Goal: Task Accomplishment & Management: Manage account settings

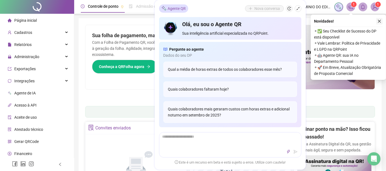
click at [380, 20] on icon "close" at bounding box center [379, 21] width 3 height 3
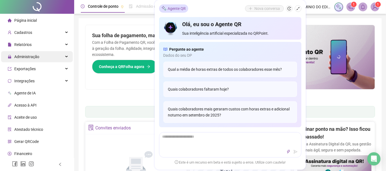
click at [26, 58] on span "Administração" at bounding box center [26, 56] width 25 height 4
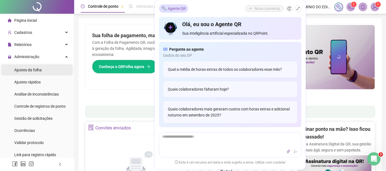
click at [26, 69] on span "Ajustes da folha" at bounding box center [27, 70] width 27 height 4
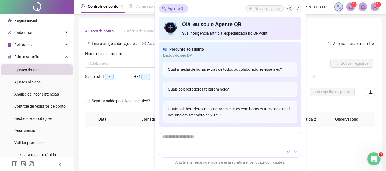
type input "**********"
click at [128, 60] on input "search" at bounding box center [130, 63] width 82 height 8
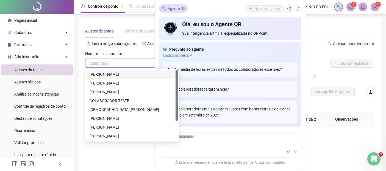
click at [155, 62] on div "Agente QR Nova conversa Olá, eu sou o Agente QR Sua inteligência artificial esp…" at bounding box center [230, 84] width 151 height 169
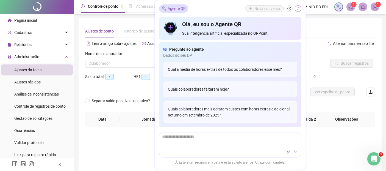
click at [298, 9] on icon "shrink" at bounding box center [298, 9] width 4 height 4
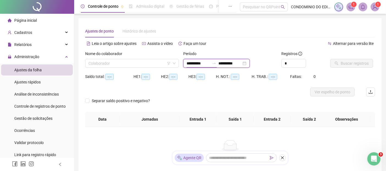
click at [190, 64] on input "**********" at bounding box center [198, 63] width 23 height 6
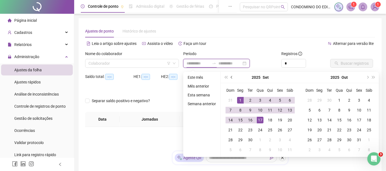
type input "**********"
click at [230, 77] on button "prev-year" at bounding box center [232, 77] width 6 height 11
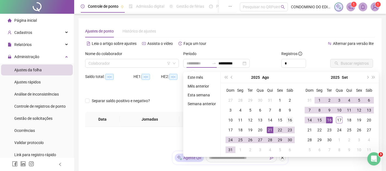
type input "**********"
click at [290, 121] on div "16" at bounding box center [290, 120] width 7 height 7
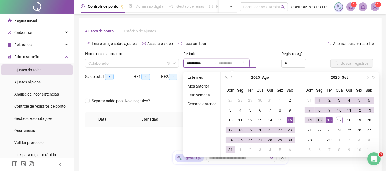
type input "**********"
click at [317, 120] on div "15" at bounding box center [319, 120] width 7 height 7
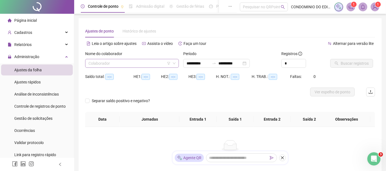
click at [154, 65] on input "search" at bounding box center [130, 63] width 82 height 8
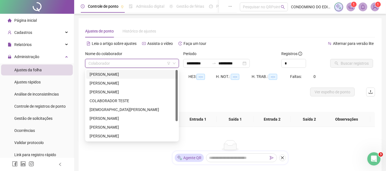
click at [129, 73] on div "[PERSON_NAME]" at bounding box center [132, 74] width 85 height 6
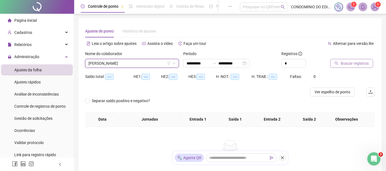
click at [348, 61] on span "Buscar registros" at bounding box center [355, 63] width 28 height 6
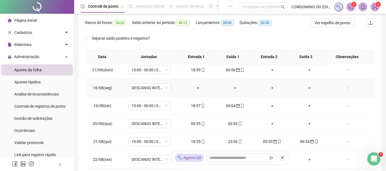
scroll to position [31, 0]
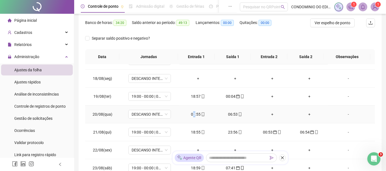
click at [193, 112] on div "00:55" at bounding box center [198, 114] width 28 height 6
type input "**********"
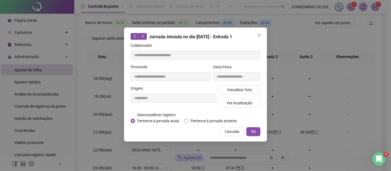
click at [200, 119] on span "Pertence à jornada anterior" at bounding box center [213, 121] width 51 height 6
click at [254, 131] on span "OK" at bounding box center [253, 131] width 5 height 6
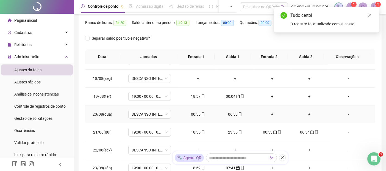
click at [232, 112] on div "06:53" at bounding box center [235, 114] width 28 height 6
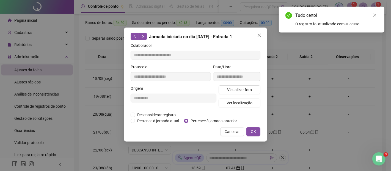
type input "**********"
click at [213, 122] on span "Pertence à jornada anterior" at bounding box center [213, 121] width 51 height 6
click at [251, 133] on span "OK" at bounding box center [253, 131] width 5 height 6
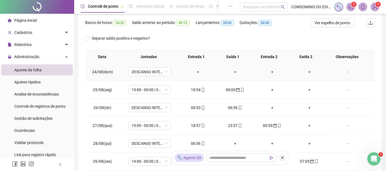
scroll to position [153, 0]
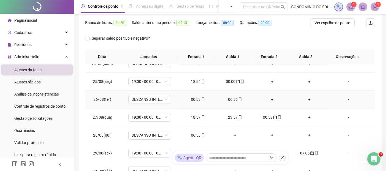
click at [192, 99] on div "00:53" at bounding box center [198, 99] width 28 height 6
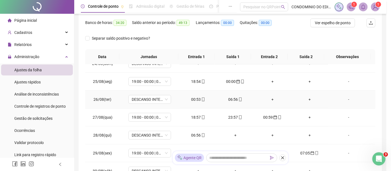
type input "**********"
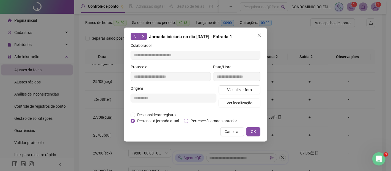
click at [193, 121] on span "Pertence à jornada anterior" at bounding box center [213, 121] width 51 height 6
click at [255, 128] on span "OK" at bounding box center [253, 131] width 5 height 6
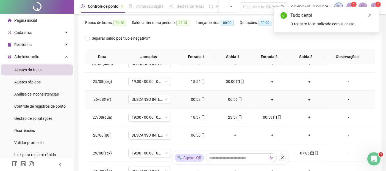
click at [228, 99] on div "06:56" at bounding box center [235, 99] width 28 height 6
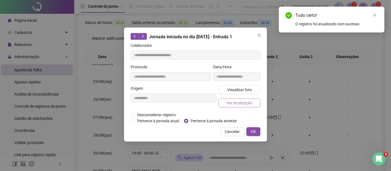
type input "**********"
click at [211, 121] on span "Pertence à jornada anterior" at bounding box center [213, 121] width 51 height 6
click at [255, 129] on span "OK" at bounding box center [253, 131] width 5 height 6
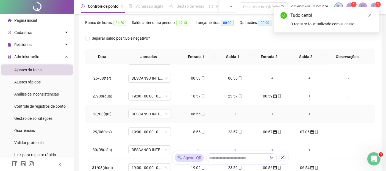
scroll to position [183, 0]
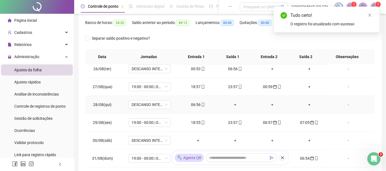
click at [195, 106] on div "06:56" at bounding box center [198, 104] width 28 height 6
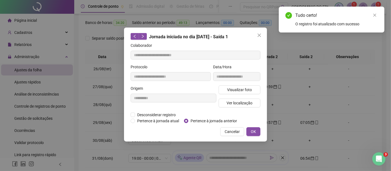
type input "**********"
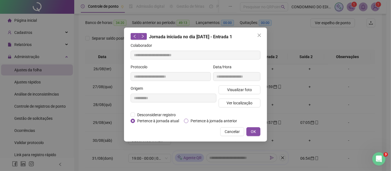
click at [198, 120] on span "Pertence à jornada anterior" at bounding box center [213, 121] width 51 height 6
click at [251, 128] on span "OK" at bounding box center [253, 131] width 5 height 6
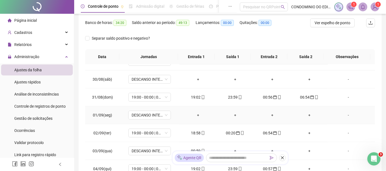
scroll to position [275, 0]
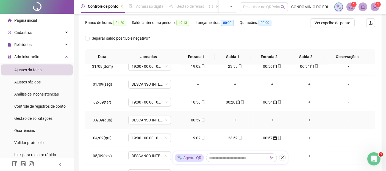
click at [195, 120] on div "00:59" at bounding box center [198, 120] width 28 height 6
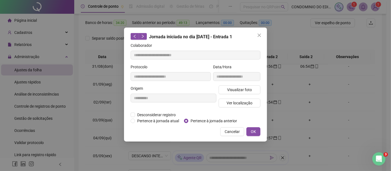
type input "**********"
click at [197, 120] on span "Pertence à jornada anterior" at bounding box center [213, 121] width 51 height 6
click at [253, 129] on span "OK" at bounding box center [253, 131] width 5 height 6
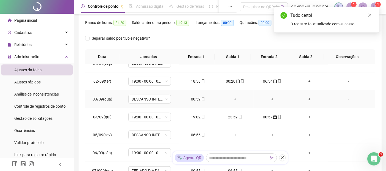
scroll to position [305, 0]
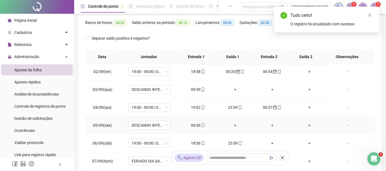
click at [194, 124] on div "06:56" at bounding box center [198, 125] width 28 height 6
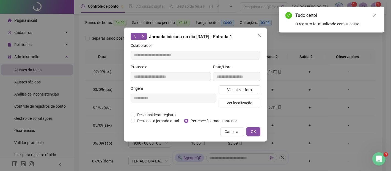
type input "**********"
click at [196, 119] on span "Pertence à jornada anterior" at bounding box center [213, 121] width 51 height 6
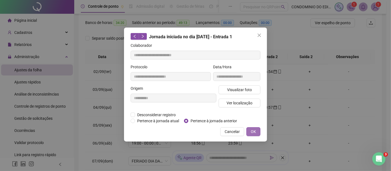
click at [253, 132] on span "OK" at bounding box center [253, 131] width 5 height 6
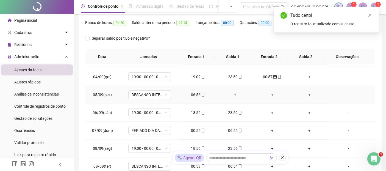
scroll to position [366, 0]
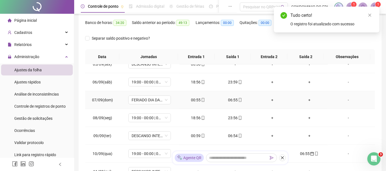
click at [194, 99] on div "00:55" at bounding box center [198, 100] width 28 height 6
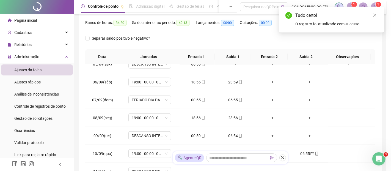
type input "**********"
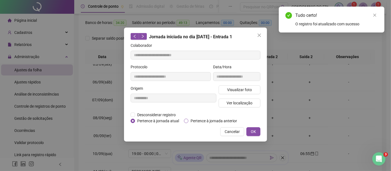
click at [197, 119] on span "Pertence à jornada anterior" at bounding box center [213, 121] width 51 height 6
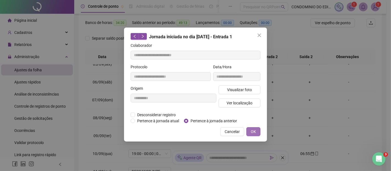
click at [255, 130] on span "OK" at bounding box center [253, 131] width 5 height 6
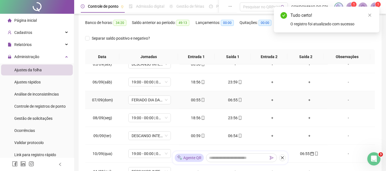
click at [227, 99] on div "06:55" at bounding box center [235, 100] width 28 height 6
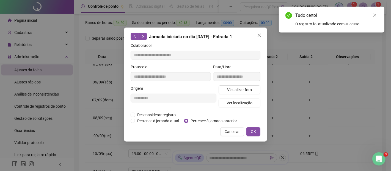
type input "**********"
click at [218, 119] on span "Pertence à jornada anterior" at bounding box center [213, 121] width 51 height 6
click at [253, 132] on span "OK" at bounding box center [253, 131] width 5 height 6
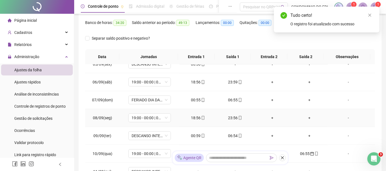
scroll to position [397, 0]
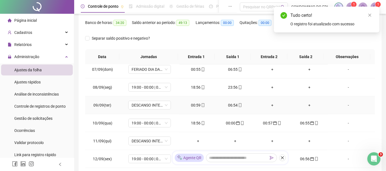
click at [194, 103] on div "00:59" at bounding box center [198, 105] width 28 height 6
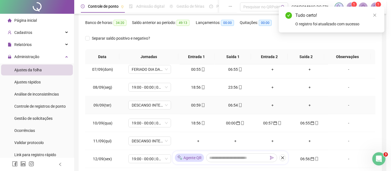
type input "**********"
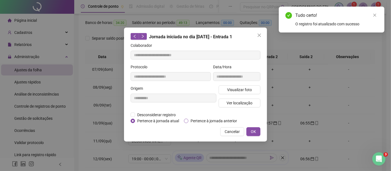
click at [198, 121] on span "Pertence à jornada anterior" at bounding box center [213, 121] width 51 height 6
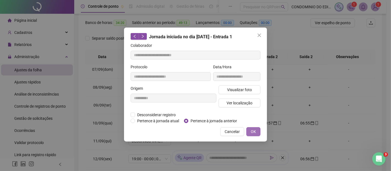
click at [254, 130] on span "OK" at bounding box center [253, 131] width 5 height 6
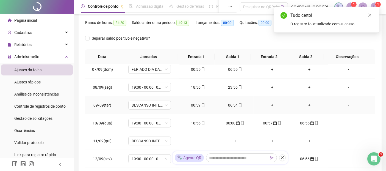
click at [229, 103] on div "06:54" at bounding box center [235, 105] width 28 height 6
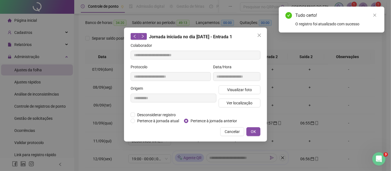
type input "**********"
click at [225, 120] on span "Pertence à jornada anterior" at bounding box center [213, 121] width 51 height 6
click at [253, 131] on span "OK" at bounding box center [253, 131] width 5 height 6
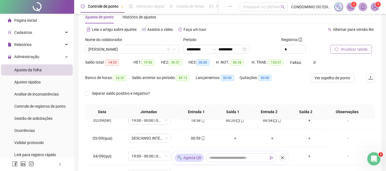
scroll to position [0, 0]
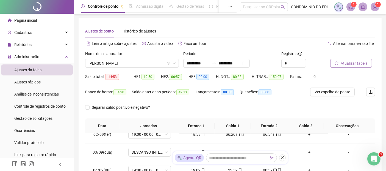
click at [352, 63] on span "Atualizar tabela" at bounding box center [354, 63] width 27 height 6
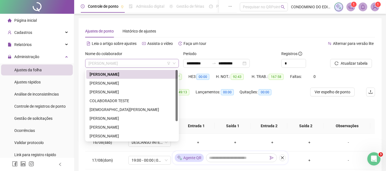
click at [137, 62] on span "[PERSON_NAME]" at bounding box center [132, 63] width 87 height 8
click at [120, 84] on div "[PERSON_NAME]" at bounding box center [132, 83] width 85 height 6
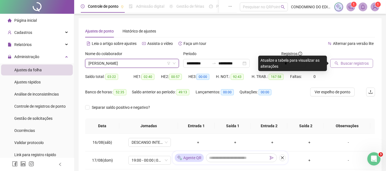
click at [350, 61] on span "Buscar registros" at bounding box center [355, 63] width 28 height 6
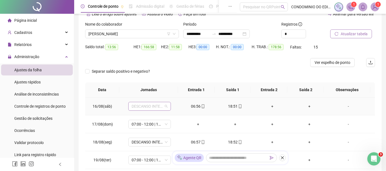
click at [165, 107] on span "DESCANSO INTER-JORNADA" at bounding box center [150, 106] width 36 height 8
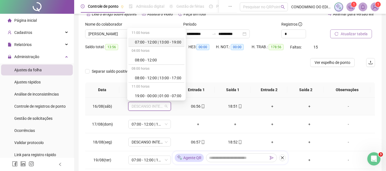
click at [161, 41] on div "07:00 - 12:00 | 13:00 - 19:00" at bounding box center [158, 42] width 46 height 6
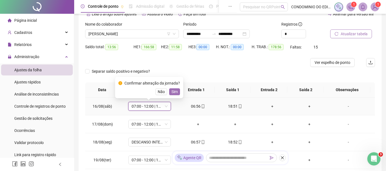
click at [174, 90] on span "Sim" at bounding box center [175, 92] width 6 height 6
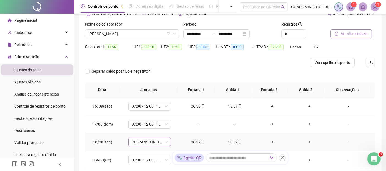
click at [167, 140] on div "DESCANSO INTER-JORNADA" at bounding box center [149, 141] width 43 height 9
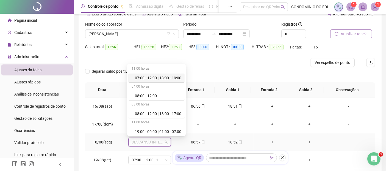
click at [164, 76] on div "07:00 - 12:00 | 13:00 - 19:00" at bounding box center [158, 78] width 46 height 6
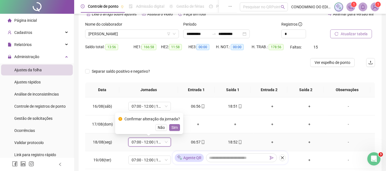
click at [173, 129] on span "Sim" at bounding box center [175, 127] width 6 height 6
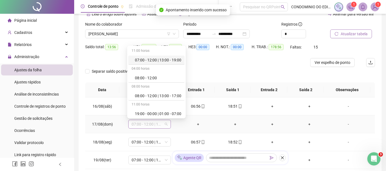
click at [166, 124] on span "07:00 - 12:00 | 13:00 - 19:00" at bounding box center [150, 124] width 36 height 8
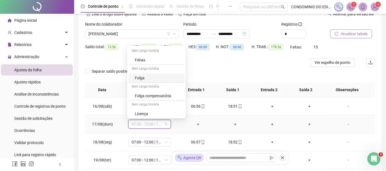
click at [139, 77] on div "Folga" at bounding box center [158, 78] width 46 height 6
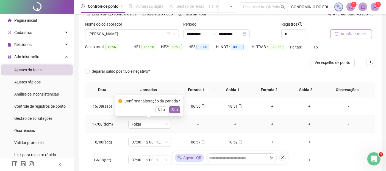
click at [173, 109] on span "Sim" at bounding box center [175, 109] width 6 height 6
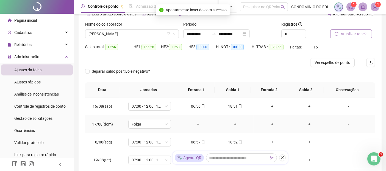
scroll to position [31, 0]
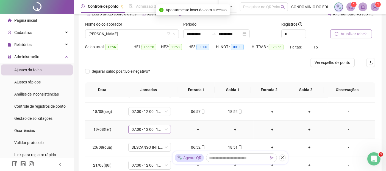
click at [167, 128] on div "07:00 - 12:00 | 13:00 - 19:00" at bounding box center [149, 129] width 43 height 9
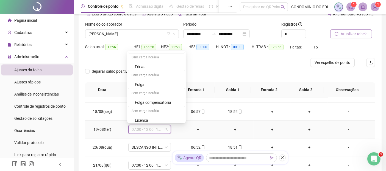
scroll to position [89, 0]
click at [142, 81] on div "Folga" at bounding box center [158, 83] width 46 height 6
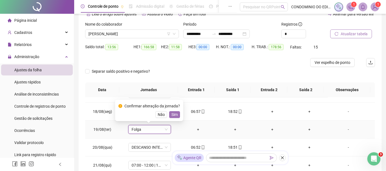
click at [175, 112] on span "Sim" at bounding box center [175, 114] width 6 height 6
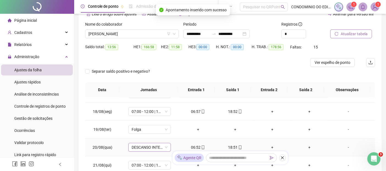
click at [165, 146] on span "DESCANSO INTER-JORNADA" at bounding box center [150, 147] width 36 height 8
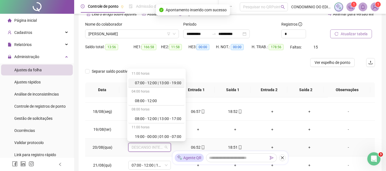
click at [167, 83] on div "07:00 - 12:00 | 13:00 - 19:00" at bounding box center [158, 83] width 46 height 6
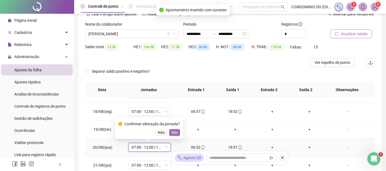
click at [172, 133] on span "Sim" at bounding box center [175, 132] width 6 height 6
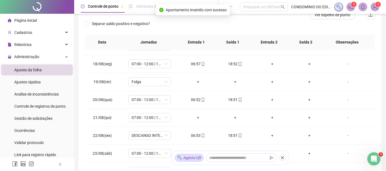
scroll to position [79, 0]
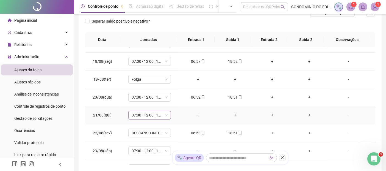
click at [165, 116] on span "07:00 - 12:00 | 13:00 - 19:00" at bounding box center [150, 115] width 36 height 8
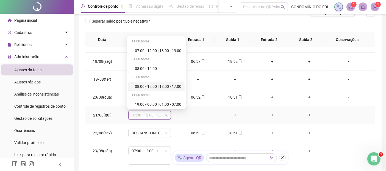
scroll to position [89, 0]
click at [140, 66] on div "Folga" at bounding box center [158, 68] width 46 height 6
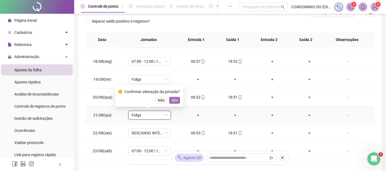
click at [176, 98] on span "Sim" at bounding box center [175, 100] width 6 height 6
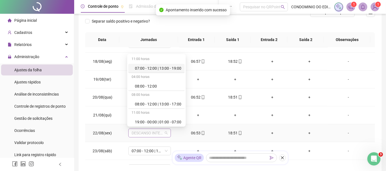
click at [165, 134] on span "DESCANSO INTER-JORNADA" at bounding box center [150, 133] width 36 height 8
click at [162, 69] on div "07:00 - 12:00 | 13:00 - 19:00" at bounding box center [158, 68] width 46 height 6
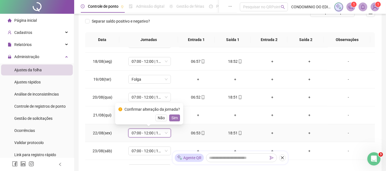
click at [175, 117] on span "Sim" at bounding box center [175, 118] width 6 height 6
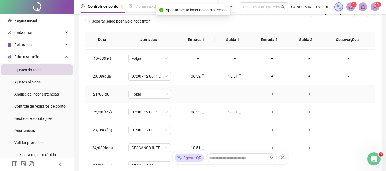
scroll to position [61, 0]
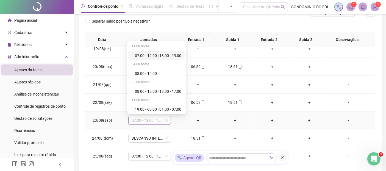
click at [166, 117] on span "07:00 - 12:00 | 13:00 - 19:00" at bounding box center [150, 120] width 36 height 8
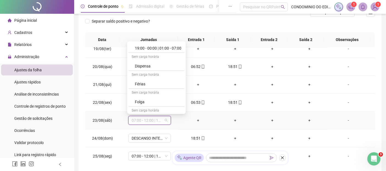
scroll to position [89, 0]
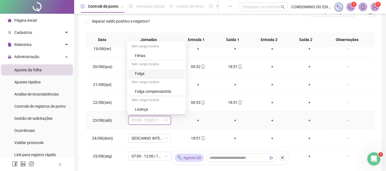
click at [140, 74] on div "Folga" at bounding box center [158, 73] width 46 height 6
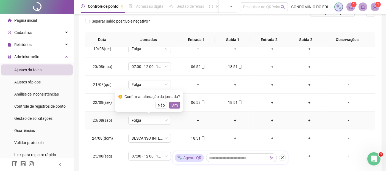
click at [177, 103] on button "Sim" at bounding box center [174, 105] width 11 height 7
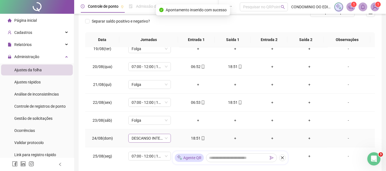
click at [164, 138] on span "DESCANSO INTER-JORNADA" at bounding box center [150, 138] width 36 height 8
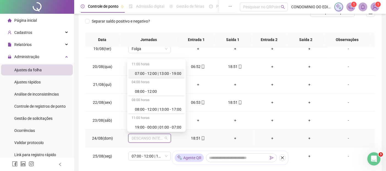
click at [146, 73] on div "07:00 - 12:00 | 13:00 - 19:00" at bounding box center [158, 73] width 46 height 6
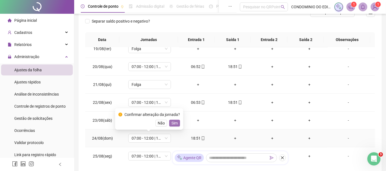
click at [174, 124] on span "Sim" at bounding box center [175, 123] width 6 height 6
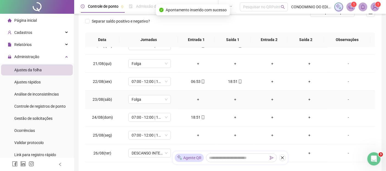
scroll to position [92, 0]
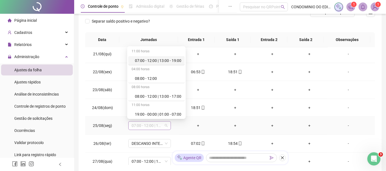
click at [164, 126] on span "07:00 - 12:00 | 13:00 - 19:00" at bounding box center [150, 125] width 36 height 8
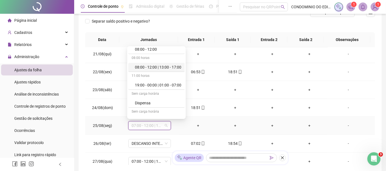
scroll to position [61, 0]
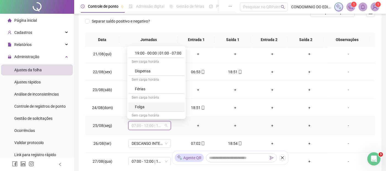
click at [144, 106] on div "Folga" at bounding box center [158, 107] width 46 height 6
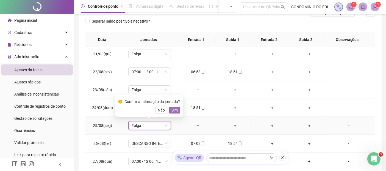
click at [173, 110] on span "Sim" at bounding box center [175, 110] width 6 height 6
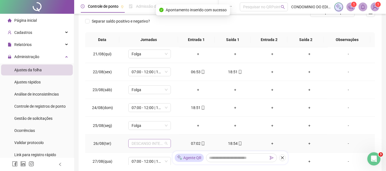
click at [165, 144] on span "DESCANSO INTER-JORNADA" at bounding box center [150, 143] width 36 height 8
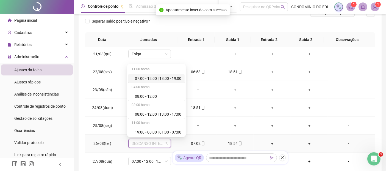
click at [158, 76] on div "07:00 - 12:00 | 13:00 - 19:00" at bounding box center [158, 78] width 46 height 6
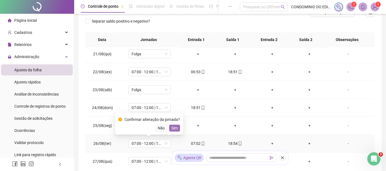
click at [172, 126] on span "Sim" at bounding box center [175, 128] width 6 height 6
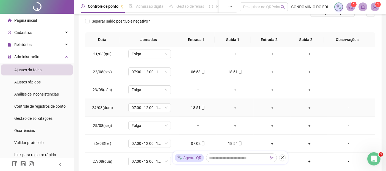
click at [270, 107] on div "+" at bounding box center [272, 107] width 28 height 6
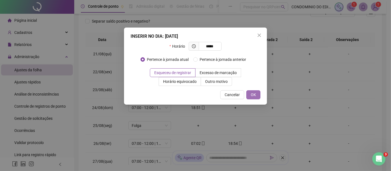
type input "*****"
click at [257, 94] on button "OK" at bounding box center [253, 94] width 14 height 9
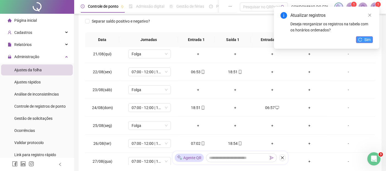
click at [364, 37] on button "Sim" at bounding box center [364, 39] width 17 height 7
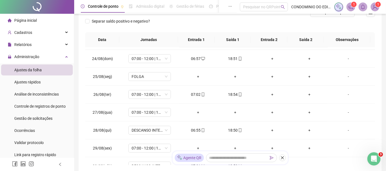
scroll to position [149, 0]
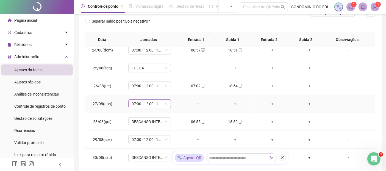
click at [167, 101] on div "07:00 - 12:00 | 13:00 - 19:00" at bounding box center [149, 103] width 43 height 9
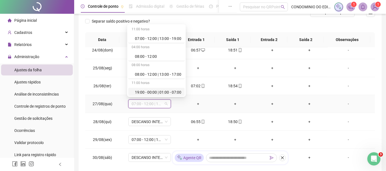
scroll to position [89, 0]
click at [138, 54] on div "Folga" at bounding box center [158, 56] width 46 height 6
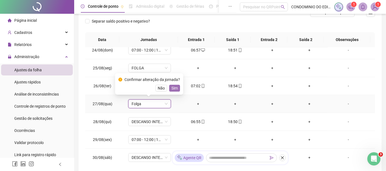
click at [172, 88] on span "Sim" at bounding box center [175, 88] width 6 height 6
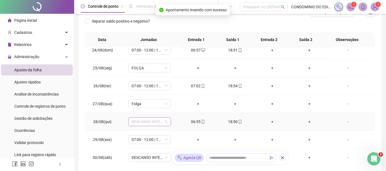
click at [164, 118] on span "DESCANSO INTER-JORNADA" at bounding box center [150, 121] width 36 height 8
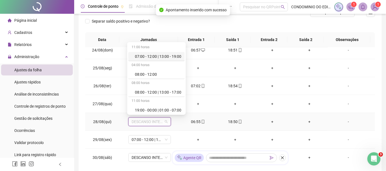
click at [145, 56] on div "07:00 - 12:00 | 13:00 - 19:00" at bounding box center [158, 56] width 46 height 6
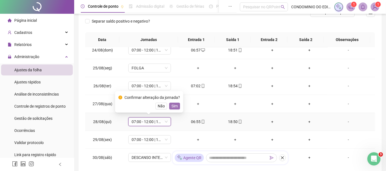
click at [172, 104] on span "Sim" at bounding box center [175, 106] width 6 height 6
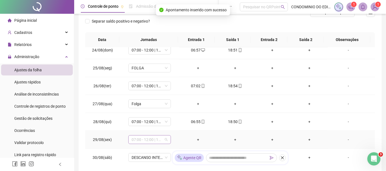
click at [165, 139] on span "07:00 - 12:00 | 13:00 - 19:00" at bounding box center [150, 139] width 36 height 8
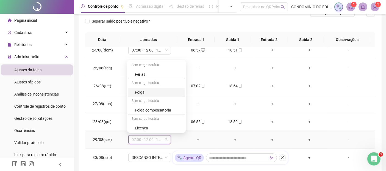
click at [138, 90] on div "Folga" at bounding box center [158, 92] width 46 height 6
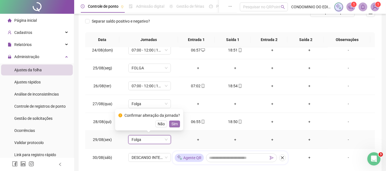
click at [176, 124] on span "Sim" at bounding box center [175, 124] width 6 height 6
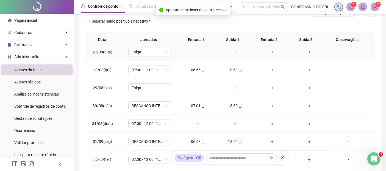
scroll to position [210, 0]
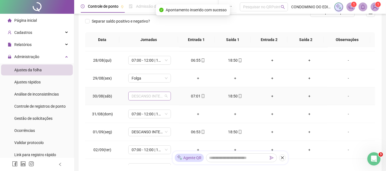
click at [164, 94] on span "DESCANSO INTER-JORNADA" at bounding box center [150, 96] width 36 height 8
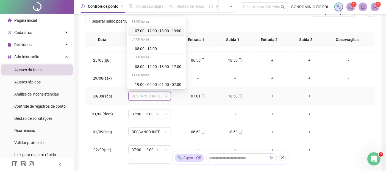
click at [148, 33] on div "07:00 - 12:00 | 13:00 - 19:00" at bounding box center [158, 31] width 46 height 6
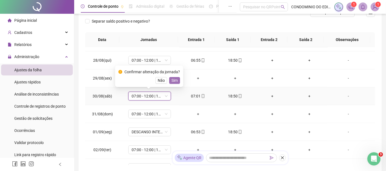
click at [177, 82] on button "Sim" at bounding box center [174, 80] width 11 height 7
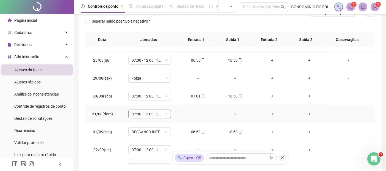
click at [165, 114] on span "07:00 - 12:00 | 13:00 - 19:00" at bounding box center [150, 114] width 36 height 8
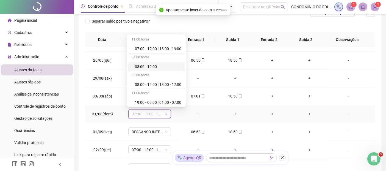
scroll to position [61, 0]
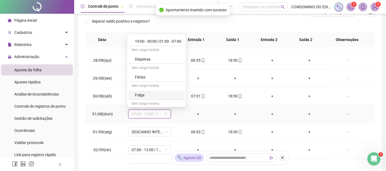
click at [141, 92] on div "Folga" at bounding box center [158, 95] width 46 height 6
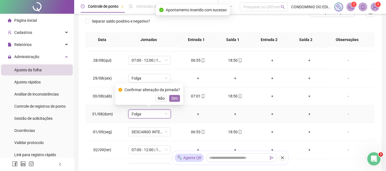
click at [174, 96] on span "Sim" at bounding box center [175, 98] width 6 height 6
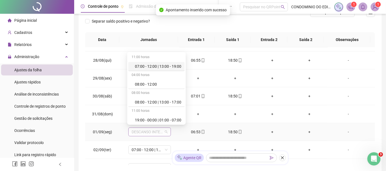
click at [163, 132] on span "DESCANSO INTER-JORNADA" at bounding box center [150, 132] width 36 height 8
click at [157, 65] on div "07:00 - 12:00 | 13:00 - 19:00" at bounding box center [158, 66] width 46 height 6
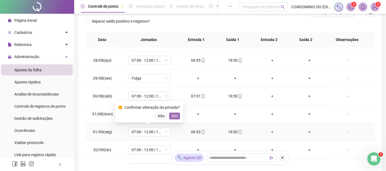
click at [176, 118] on span "Sim" at bounding box center [175, 116] width 6 height 6
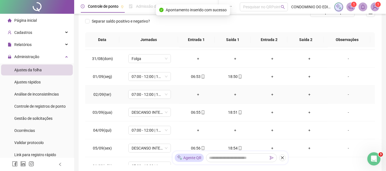
scroll to position [271, 0]
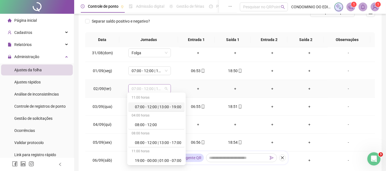
click at [165, 86] on span "07:00 - 12:00 | 13:00 - 19:00" at bounding box center [150, 88] width 36 height 8
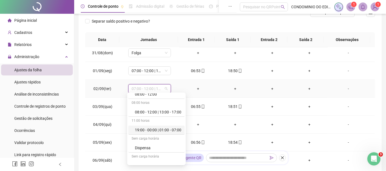
scroll to position [89, 0]
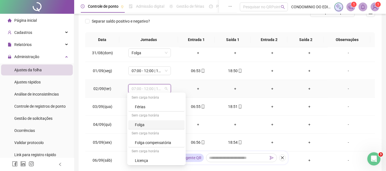
click at [138, 125] on div "Folga" at bounding box center [158, 125] width 46 height 6
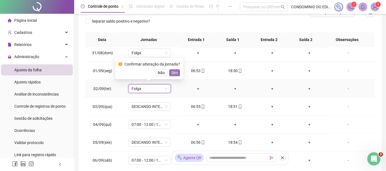
click at [174, 74] on span "Sim" at bounding box center [175, 73] width 6 height 6
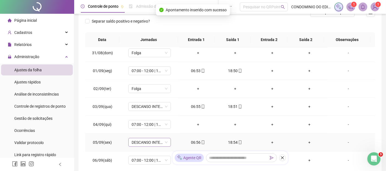
click at [164, 142] on span "DESCANSO INTER-JORNADA" at bounding box center [150, 142] width 36 height 8
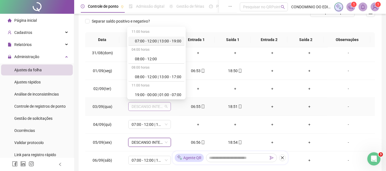
click at [164, 106] on span "DESCANSO INTER-JORNADA" at bounding box center [150, 106] width 36 height 8
click at [149, 42] on div "07:00 - 12:00 | 13:00 - 19:00" at bounding box center [158, 41] width 46 height 6
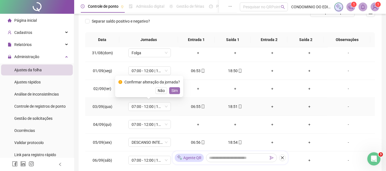
click at [173, 89] on span "Sim" at bounding box center [175, 90] width 6 height 6
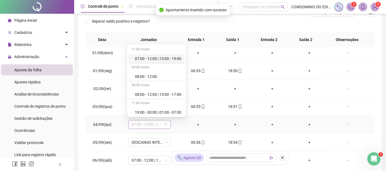
click at [163, 122] on span "07:00 - 12:00 | 13:00 - 19:00" at bounding box center [150, 124] width 36 height 8
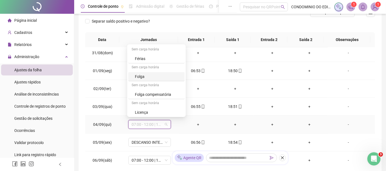
click at [137, 74] on div "Folga" at bounding box center [158, 76] width 46 height 6
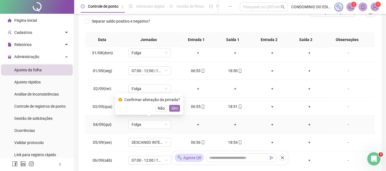
click at [175, 107] on span "Sim" at bounding box center [175, 108] width 6 height 6
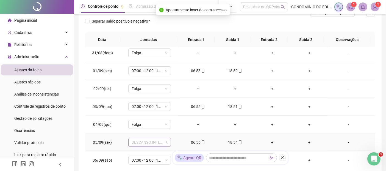
click at [165, 142] on span "DESCANSO INTER-JORNADA" at bounding box center [150, 142] width 36 height 8
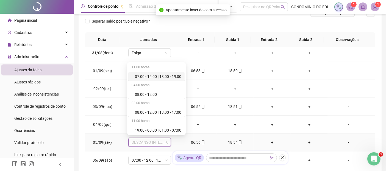
click at [165, 77] on div "07:00 - 12:00 | 13:00 - 19:00" at bounding box center [158, 76] width 46 height 6
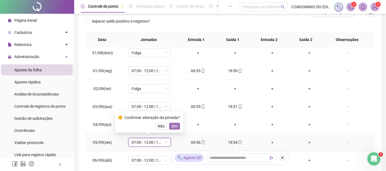
click at [174, 127] on span "Sim" at bounding box center [175, 126] width 6 height 6
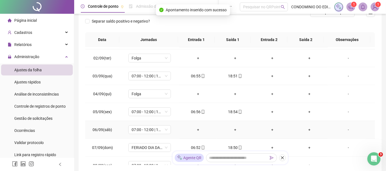
scroll to position [332, 0]
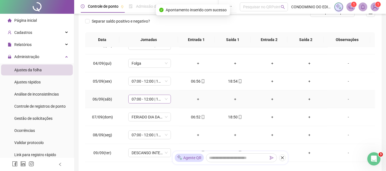
click at [165, 97] on span "07:00 - 12:00 | 13:00 - 19:00" at bounding box center [150, 99] width 36 height 8
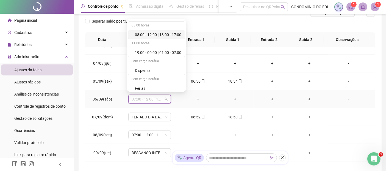
scroll to position [61, 0]
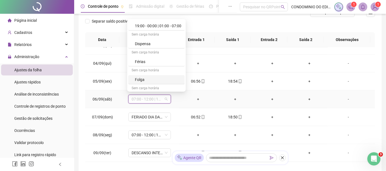
click at [143, 79] on div "Folga" at bounding box center [158, 79] width 46 height 6
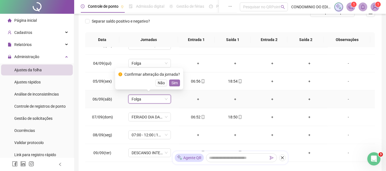
click at [172, 83] on span "Sim" at bounding box center [175, 83] width 6 height 6
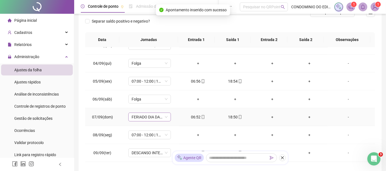
click at [166, 114] on span "FERIADO DIA DA INDEPENDÊNCIA" at bounding box center [150, 117] width 36 height 8
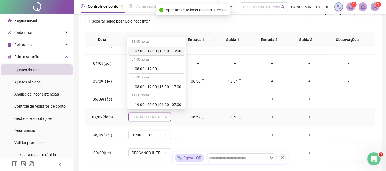
click at [169, 51] on div "07:00 - 12:00 | 13:00 - 19:00" at bounding box center [158, 51] width 46 height 6
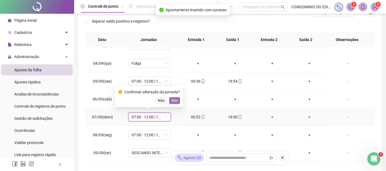
click at [173, 97] on span "Sim" at bounding box center [175, 100] width 6 height 6
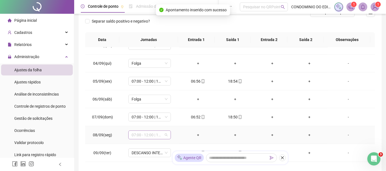
click at [164, 133] on span "07:00 - 12:00 | 13:00 - 19:00" at bounding box center [150, 135] width 36 height 8
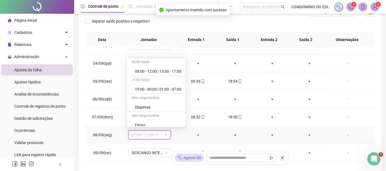
scroll to position [89, 0]
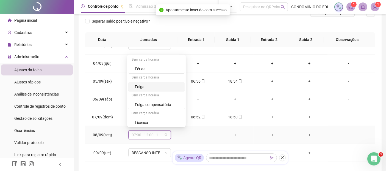
click at [141, 85] on div "Folga" at bounding box center [158, 87] width 46 height 6
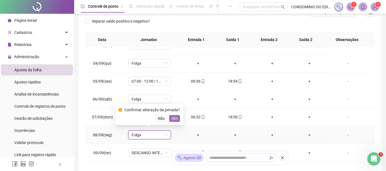
click at [173, 117] on span "Sim" at bounding box center [175, 118] width 6 height 6
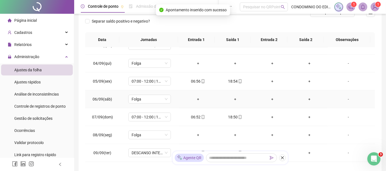
scroll to position [363, 0]
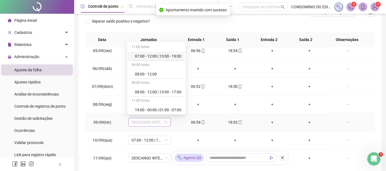
click at [165, 118] on span "DESCANSO INTER-JORNADA" at bounding box center [150, 122] width 36 height 8
click at [149, 58] on div "07:00 - 12:00 | 13:00 - 19:00" at bounding box center [158, 56] width 46 height 6
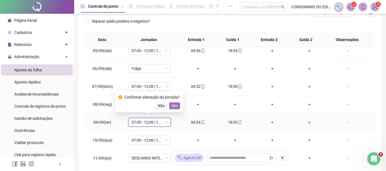
click at [172, 105] on span "Sim" at bounding box center [175, 106] width 6 height 6
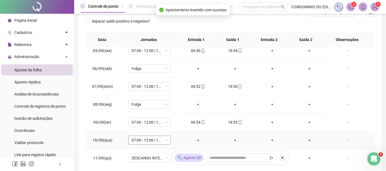
click at [169, 137] on div "07:00 - 12:00 | 13:00 - 19:00" at bounding box center [149, 140] width 43 height 9
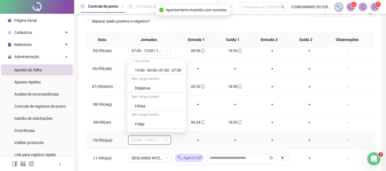
scroll to position [61, 0]
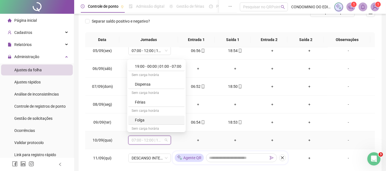
click at [137, 121] on div "Folga" at bounding box center [158, 120] width 46 height 6
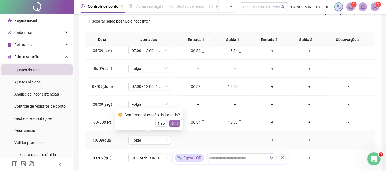
click at [175, 124] on span "Sim" at bounding box center [175, 123] width 6 height 6
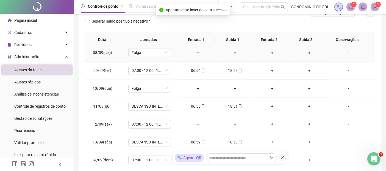
scroll to position [424, 0]
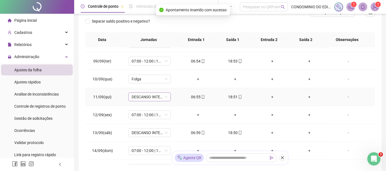
click at [164, 94] on span "DESCANSO INTER-JORNADA" at bounding box center [150, 97] width 36 height 8
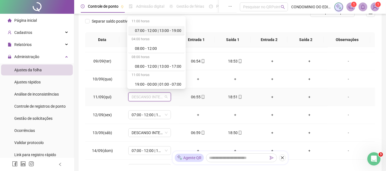
click at [145, 29] on div "07:00 - 12:00 | 13:00 - 19:00" at bounding box center [158, 30] width 46 height 6
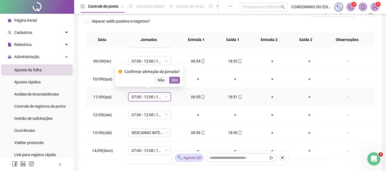
click at [173, 81] on span "Sim" at bounding box center [175, 80] width 6 height 6
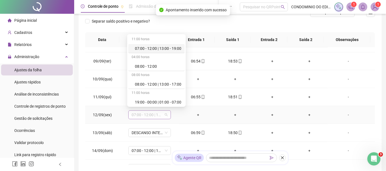
click at [164, 113] on span "07:00 - 12:00 | 13:00 - 19:00" at bounding box center [150, 115] width 36 height 8
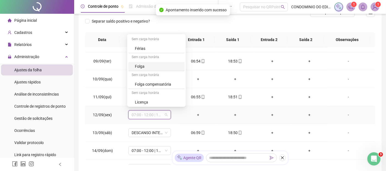
click at [137, 66] on div "Folga" at bounding box center [158, 66] width 46 height 6
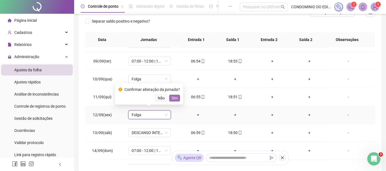
click at [173, 97] on span "Sim" at bounding box center [175, 98] width 6 height 6
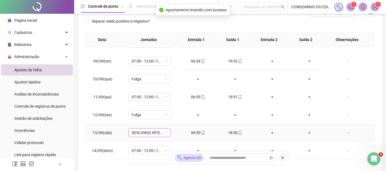
click at [165, 129] on span "DESCANSO INTER-JORNADA" at bounding box center [150, 132] width 36 height 8
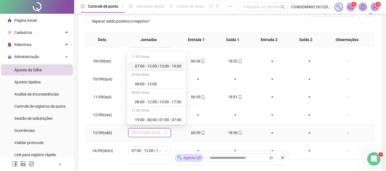
click at [150, 67] on div "07:00 - 12:00 | 13:00 - 19:00" at bounding box center [158, 66] width 46 height 6
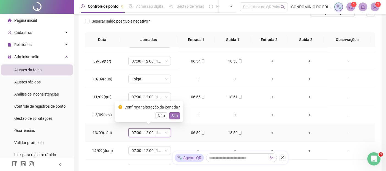
click at [174, 115] on span "Sim" at bounding box center [175, 115] width 6 height 6
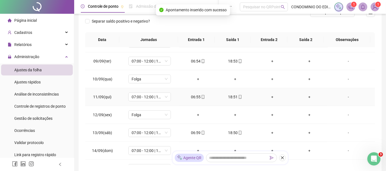
scroll to position [434, 0]
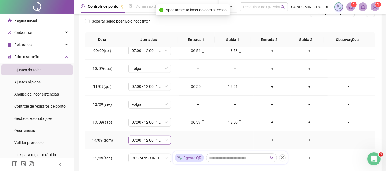
click at [165, 139] on span "07:00 - 12:00 | 13:00 - 19:00" at bounding box center [150, 140] width 36 height 8
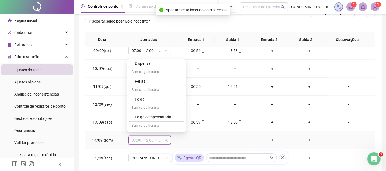
scroll to position [89, 0]
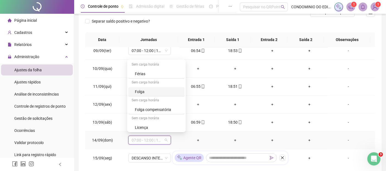
click at [137, 91] on div "Folga" at bounding box center [158, 92] width 46 height 6
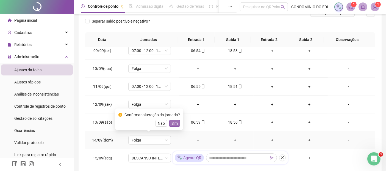
click at [173, 124] on span "Sim" at bounding box center [175, 123] width 6 height 6
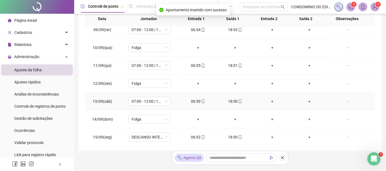
scroll to position [116, 0]
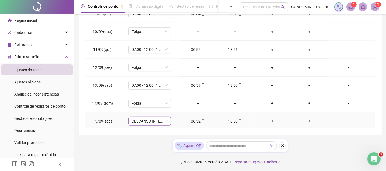
click at [165, 120] on span "DESCANSO INTER-JORNADA" at bounding box center [150, 121] width 36 height 8
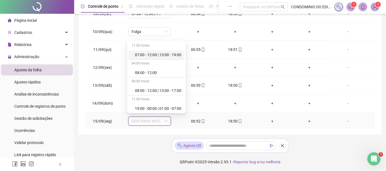
click at [152, 56] on div "07:00 - 12:00 | 13:00 - 19:00" at bounding box center [158, 55] width 46 height 6
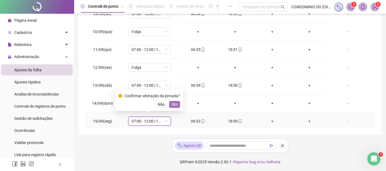
click at [173, 103] on span "Sim" at bounding box center [175, 104] width 6 height 6
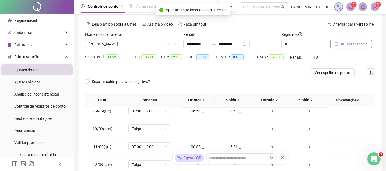
scroll to position [0, 0]
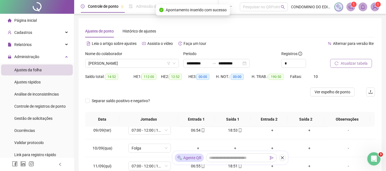
click at [357, 63] on span "Atualizar tabela" at bounding box center [354, 63] width 27 height 6
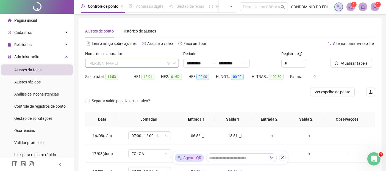
click at [151, 63] on span "[PERSON_NAME]" at bounding box center [132, 63] width 87 height 8
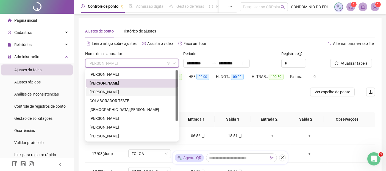
click at [112, 92] on div "[PERSON_NAME]" at bounding box center [132, 92] width 85 height 6
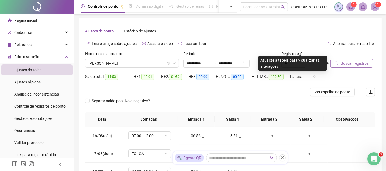
click at [352, 63] on span "Buscar registros" at bounding box center [355, 63] width 28 height 6
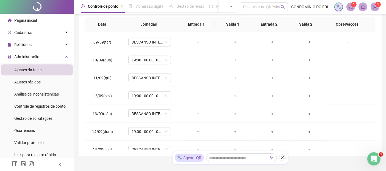
scroll to position [397, 0]
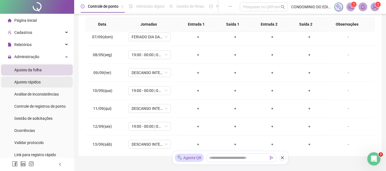
click at [29, 82] on span "Ajustes rápidos" at bounding box center [27, 82] width 26 height 4
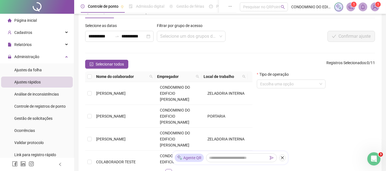
scroll to position [71, 0]
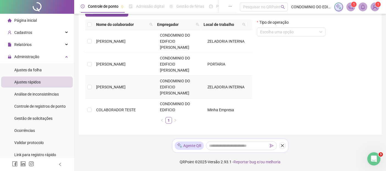
click at [111, 86] on span "[PERSON_NAME]" at bounding box center [110, 87] width 29 height 4
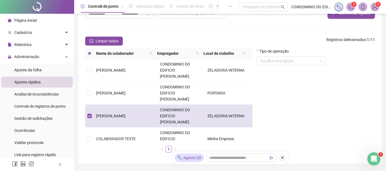
scroll to position [10, 0]
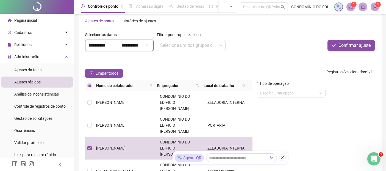
click at [89, 45] on input "**********" at bounding box center [101, 45] width 24 height 7
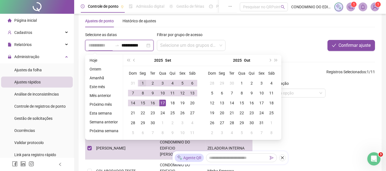
type input "**********"
click at [143, 82] on div "1" at bounding box center [143, 83] width 7 height 7
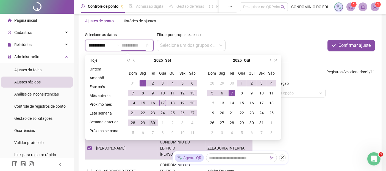
type input "**********"
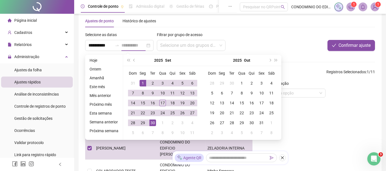
click at [154, 122] on div "30" at bounding box center [153, 122] width 7 height 7
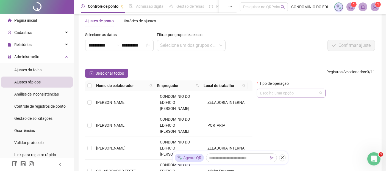
click at [282, 95] on input "search" at bounding box center [288, 93] width 57 height 8
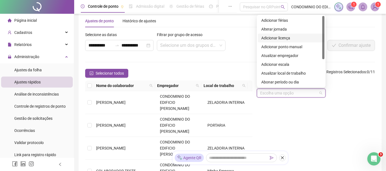
click at [276, 38] on div "Adicionar licença" at bounding box center [291, 38] width 60 height 6
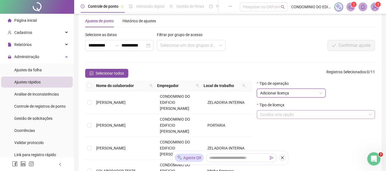
click at [289, 114] on input "search" at bounding box center [313, 114] width 107 height 8
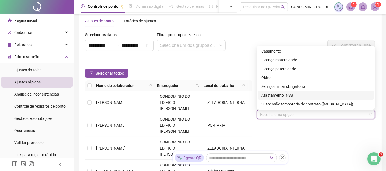
click at [290, 93] on div "Afastamento INSS" at bounding box center [315, 95] width 109 height 6
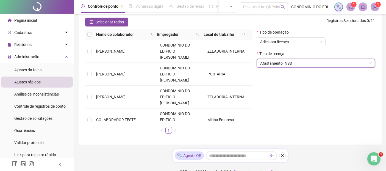
scroll to position [71, 0]
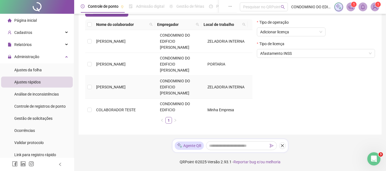
drag, startPoint x: 133, startPoint y: 86, endPoint x: 168, endPoint y: 90, distance: 34.9
click at [126, 86] on span "[PERSON_NAME]" at bounding box center [110, 87] width 29 height 4
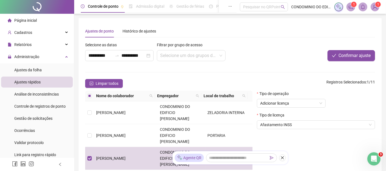
scroll to position [0, 0]
click at [350, 56] on span "Confirmar ajuste" at bounding box center [355, 55] width 32 height 7
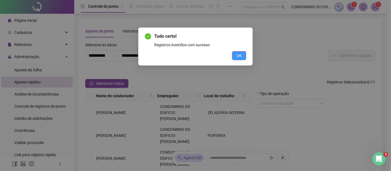
click at [240, 55] on span "OK" at bounding box center [238, 56] width 5 height 6
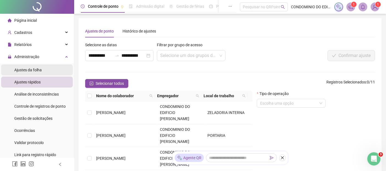
click at [29, 69] on span "Ajustes da folha" at bounding box center [27, 70] width 27 height 4
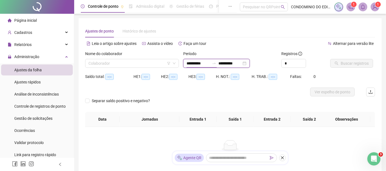
click at [195, 62] on input "**********" at bounding box center [198, 63] width 23 height 6
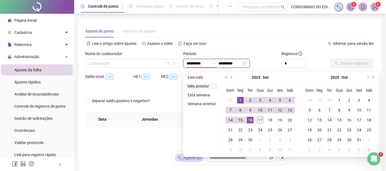
type input "**********"
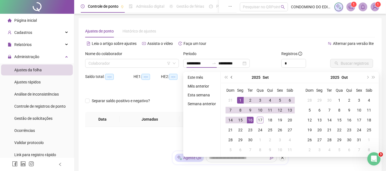
click at [231, 78] on button "prev-year" at bounding box center [232, 77] width 6 height 11
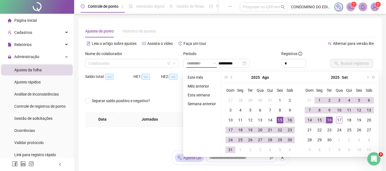
type input "**********"
click at [288, 120] on div "16" at bounding box center [290, 120] width 7 height 7
type input "**********"
click at [317, 119] on div "15" at bounding box center [319, 120] width 7 height 7
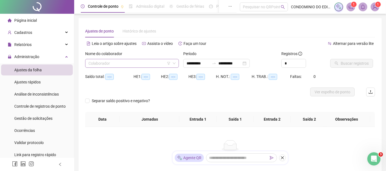
click at [104, 65] on input "search" at bounding box center [130, 63] width 82 height 8
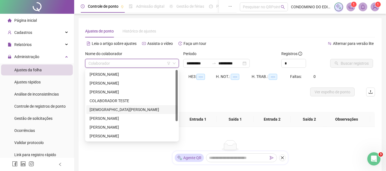
click at [94, 107] on div "[DEMOGRAPHIC_DATA][PERSON_NAME]" at bounding box center [132, 109] width 85 height 6
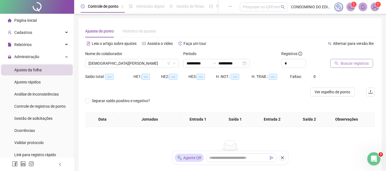
click at [355, 62] on span "Buscar registros" at bounding box center [355, 63] width 28 height 6
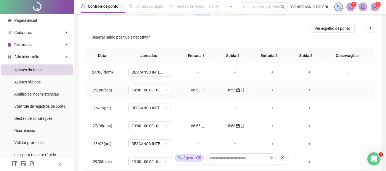
scroll to position [153, 0]
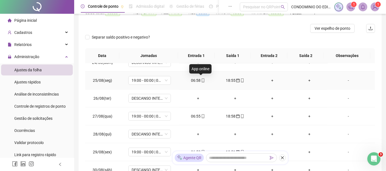
click at [201, 78] on icon "mobile" at bounding box center [203, 80] width 4 height 4
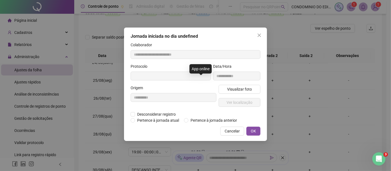
type input "**********"
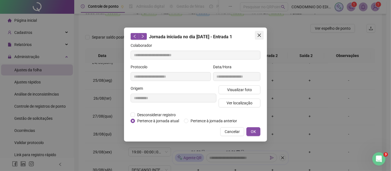
click at [259, 35] on icon "close" at bounding box center [259, 35] width 3 height 3
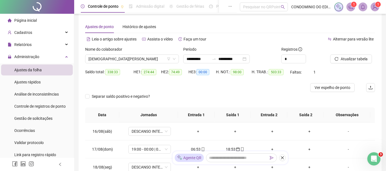
scroll to position [0, 0]
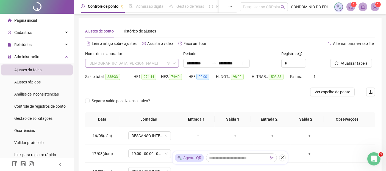
click at [147, 65] on span "[DEMOGRAPHIC_DATA][PERSON_NAME]" at bounding box center [132, 63] width 87 height 8
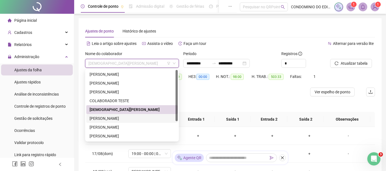
click at [113, 117] on div "[PERSON_NAME]" at bounding box center [132, 118] width 85 height 6
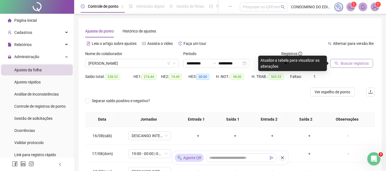
click at [351, 63] on span "Buscar registros" at bounding box center [355, 63] width 28 height 6
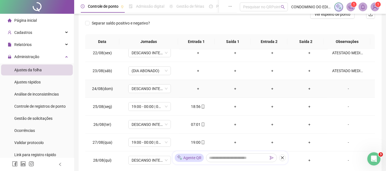
scroll to position [122, 0]
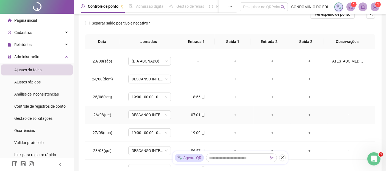
click at [196, 114] on div "07:01" at bounding box center [198, 115] width 28 height 6
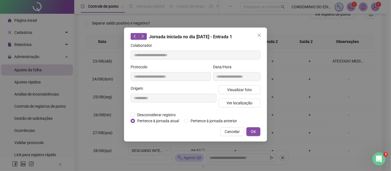
type input "**********"
click at [211, 119] on span "Pertence à jornada anterior" at bounding box center [213, 121] width 51 height 6
click at [255, 131] on span "OK" at bounding box center [253, 131] width 5 height 6
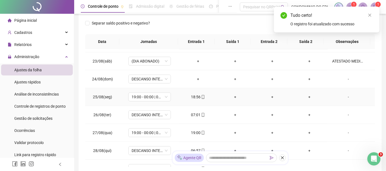
scroll to position [153, 0]
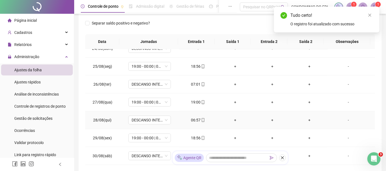
click at [198, 120] on div "06:57" at bounding box center [198, 120] width 28 height 6
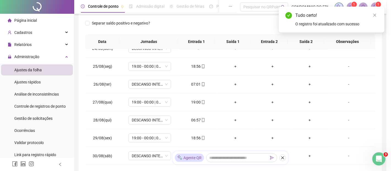
type input "**********"
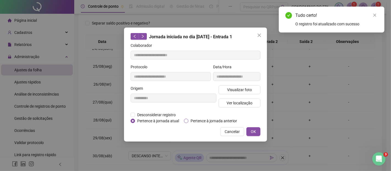
click at [201, 120] on span "Pertence à jornada anterior" at bounding box center [213, 121] width 51 height 6
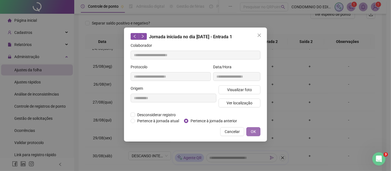
click at [257, 129] on button "OK" at bounding box center [253, 131] width 14 height 9
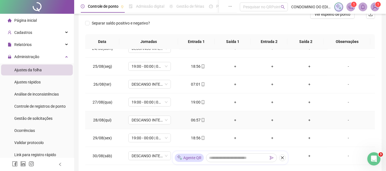
scroll to position [183, 0]
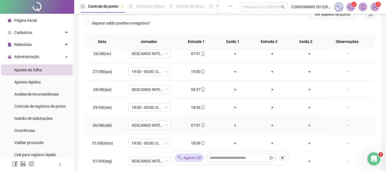
click at [194, 122] on div "07:01" at bounding box center [198, 125] width 28 height 6
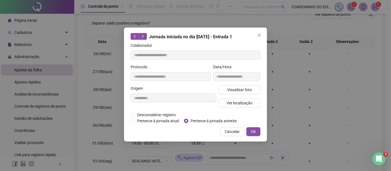
type input "**********"
click at [195, 122] on span "Pertence à jornada anterior" at bounding box center [213, 121] width 51 height 6
click at [254, 130] on span "OK" at bounding box center [253, 131] width 5 height 6
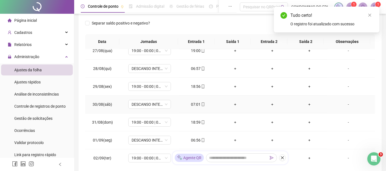
scroll to position [214, 0]
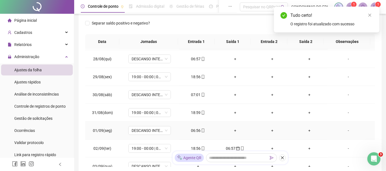
click at [193, 130] on div "06:56" at bounding box center [198, 130] width 28 height 6
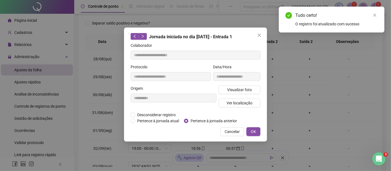
type input "**********"
click at [199, 122] on span "Pertence à jornada anterior" at bounding box center [213, 121] width 51 height 6
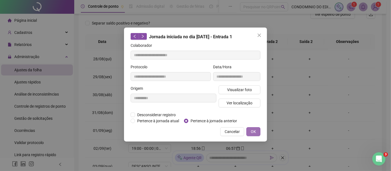
click at [253, 133] on span "OK" at bounding box center [253, 131] width 5 height 6
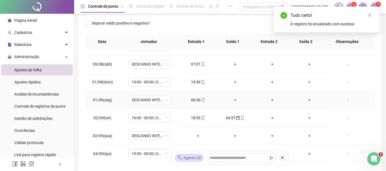
scroll to position [275, 0]
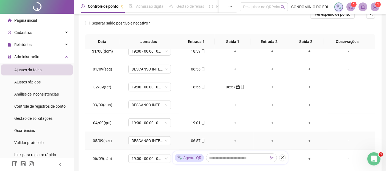
click at [192, 140] on div "06:57" at bounding box center [198, 140] width 28 height 6
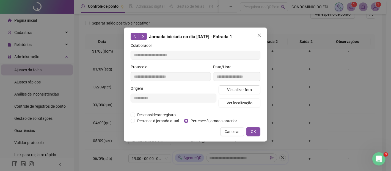
type input "**********"
click at [197, 119] on span "Pertence à jornada anterior" at bounding box center [213, 121] width 51 height 6
click at [252, 133] on span "OK" at bounding box center [253, 131] width 5 height 6
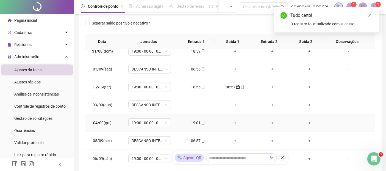
scroll to position [305, 0]
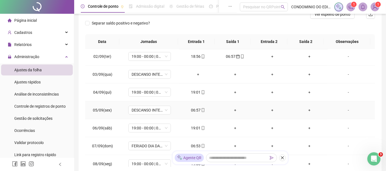
click at [192, 108] on div "06:57" at bounding box center [198, 110] width 28 height 6
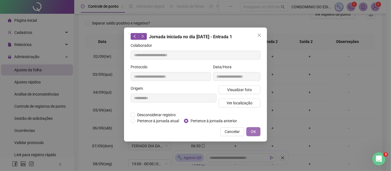
click at [253, 132] on span "OK" at bounding box center [253, 131] width 5 height 6
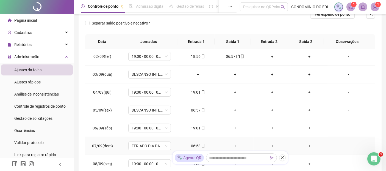
click at [192, 144] on div "06:53" at bounding box center [198, 146] width 28 height 6
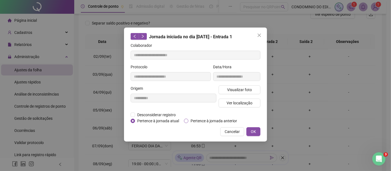
click at [215, 119] on span "Pertence à jornada anterior" at bounding box center [213, 121] width 51 height 6
click at [252, 130] on span "OK" at bounding box center [253, 131] width 5 height 6
click at [254, 131] on span "OK" at bounding box center [253, 131] width 5 height 6
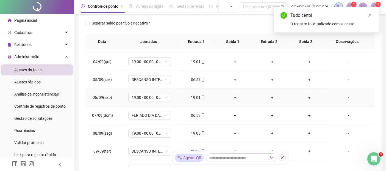
scroll to position [366, 0]
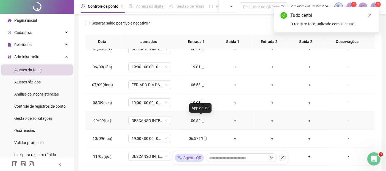
click at [201, 118] on span "mobile" at bounding box center [203, 120] width 4 height 4
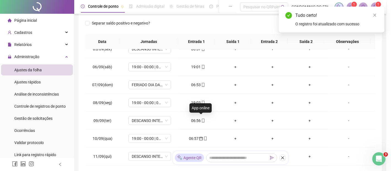
type input "**********"
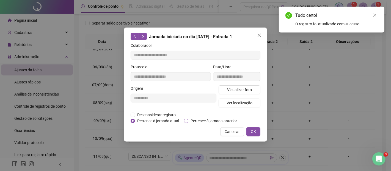
click at [202, 120] on span "Pertence à jornada anterior" at bounding box center [213, 121] width 51 height 6
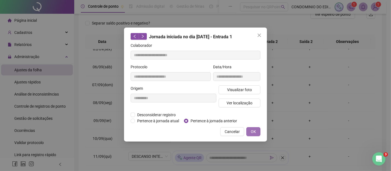
click at [252, 131] on span "OK" at bounding box center [253, 131] width 5 height 6
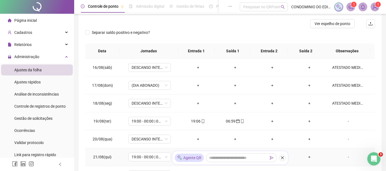
scroll to position [0, 0]
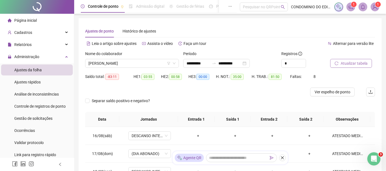
click at [346, 63] on span "Atualizar tabela" at bounding box center [354, 63] width 27 height 6
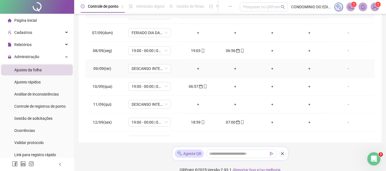
scroll to position [397, 0]
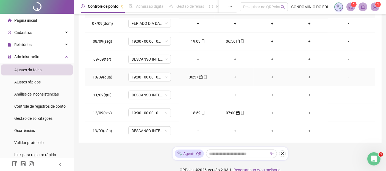
click at [270, 76] on div "+" at bounding box center [272, 77] width 28 height 6
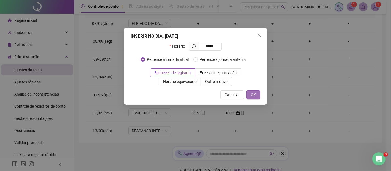
type input "*****"
click at [253, 92] on span "OK" at bounding box center [253, 95] width 5 height 6
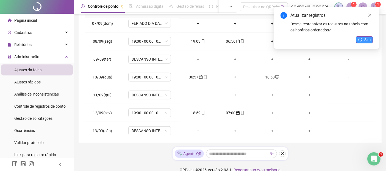
click at [367, 40] on span "Sim" at bounding box center [368, 40] width 6 height 6
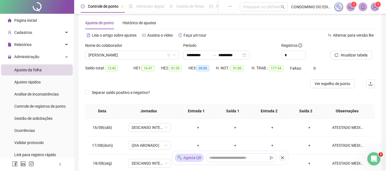
scroll to position [0, 0]
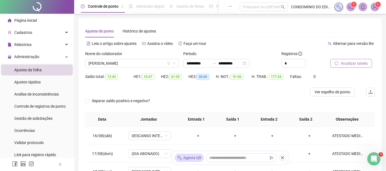
click at [352, 64] on span "Atualizar tabela" at bounding box center [354, 63] width 27 height 6
click at [89, 63] on span "[PERSON_NAME]" at bounding box center [132, 63] width 87 height 8
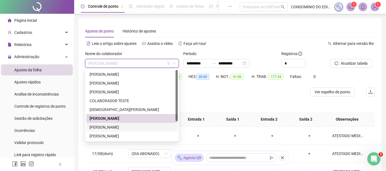
click at [95, 126] on div "[PERSON_NAME]" at bounding box center [132, 127] width 85 height 6
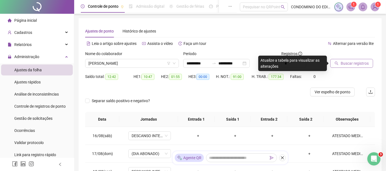
click at [352, 63] on span "Buscar registros" at bounding box center [355, 63] width 28 height 6
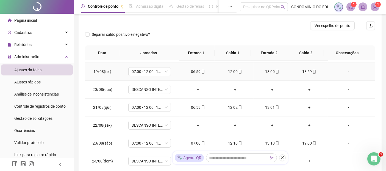
scroll to position [61, 0]
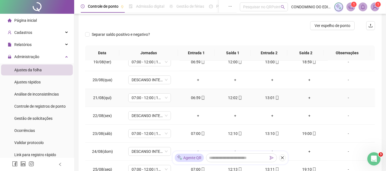
click at [306, 98] on div "+" at bounding box center [309, 98] width 28 height 6
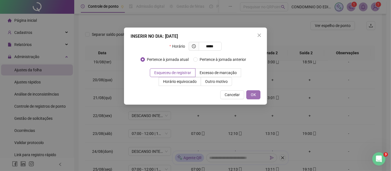
type input "*****"
click at [252, 95] on span "OK" at bounding box center [253, 95] width 5 height 6
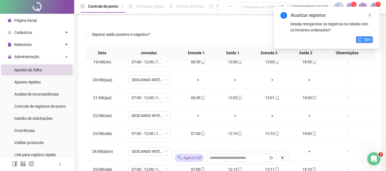
click at [365, 40] on span "Sim" at bounding box center [368, 40] width 6 height 6
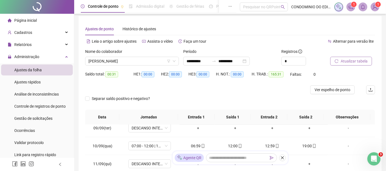
scroll to position [0, 0]
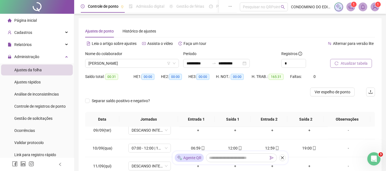
click at [351, 64] on span "Atualizar tabela" at bounding box center [354, 63] width 27 height 6
click at [158, 62] on span "[PERSON_NAME]" at bounding box center [132, 63] width 87 height 8
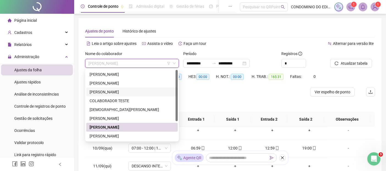
scroll to position [26, 0]
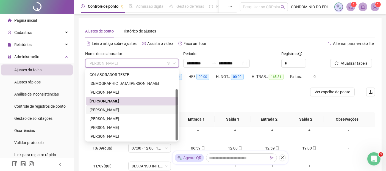
click at [109, 109] on div "[PERSON_NAME]" at bounding box center [132, 110] width 85 height 6
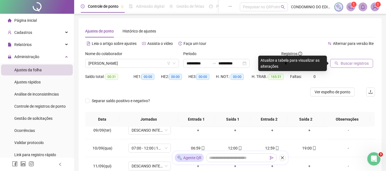
click at [348, 66] on span "Buscar registros" at bounding box center [355, 63] width 28 height 6
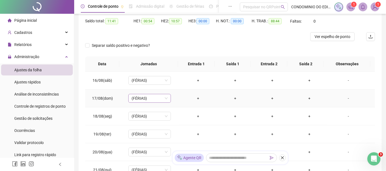
scroll to position [0, 0]
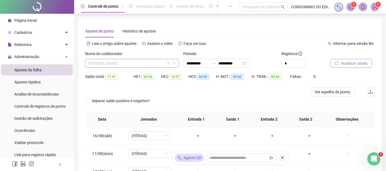
click at [150, 62] on span "[PERSON_NAME]" at bounding box center [132, 63] width 87 height 8
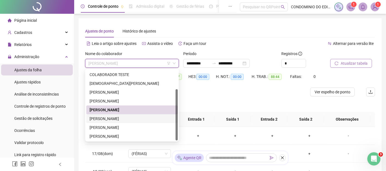
click at [107, 117] on div "[PERSON_NAME]" at bounding box center [132, 118] width 85 height 6
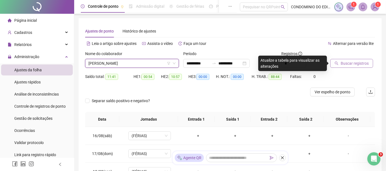
click at [356, 64] on span "Buscar registros" at bounding box center [355, 63] width 28 height 6
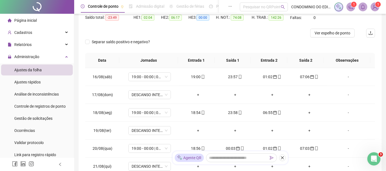
scroll to position [71, 0]
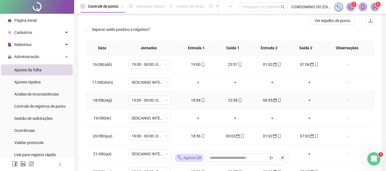
click at [306, 100] on div "+" at bounding box center [309, 100] width 28 height 6
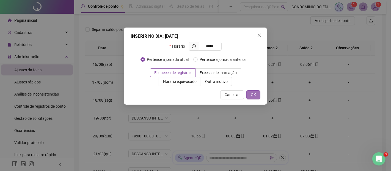
type input "*****"
click at [255, 93] on span "OK" at bounding box center [253, 95] width 5 height 6
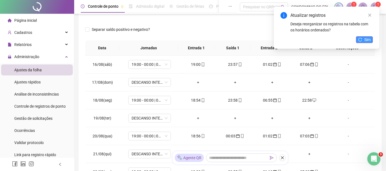
click at [364, 39] on button "Sim" at bounding box center [364, 39] width 17 height 7
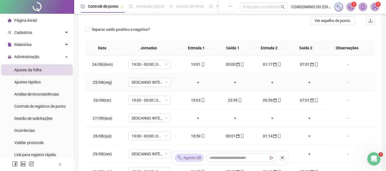
scroll to position [153, 0]
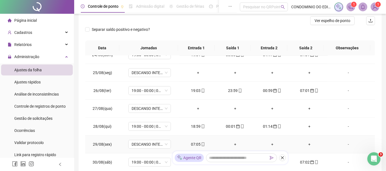
click at [195, 142] on div "07:05" at bounding box center [198, 144] width 28 height 6
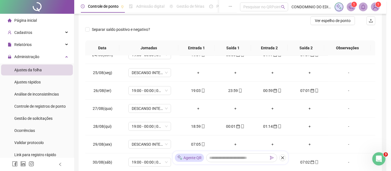
type input "**********"
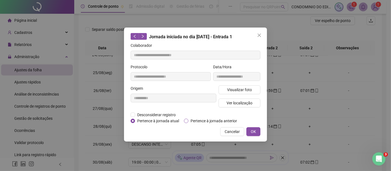
click at [199, 121] on span "Pertence à jornada anterior" at bounding box center [213, 121] width 51 height 6
click at [249, 132] on button "OK" at bounding box center [253, 131] width 14 height 9
click at [254, 131] on span "OK" at bounding box center [253, 131] width 5 height 6
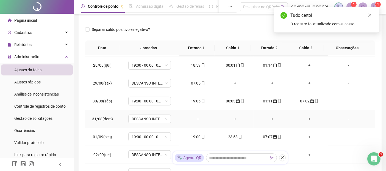
scroll to position [244, 0]
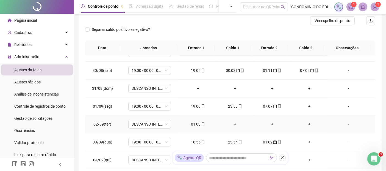
click at [195, 123] on div "01:03" at bounding box center [198, 124] width 28 height 6
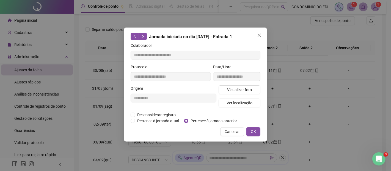
type input "**********"
click at [196, 122] on span "Pertence à jornada anterior" at bounding box center [213, 121] width 51 height 6
click at [257, 131] on button "OK" at bounding box center [253, 131] width 14 height 9
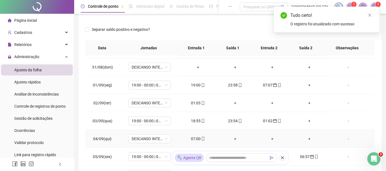
scroll to position [275, 0]
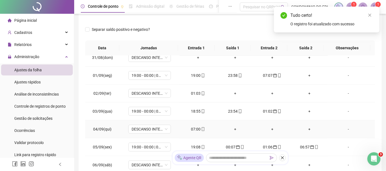
click at [194, 128] on div "07:00" at bounding box center [198, 129] width 28 height 6
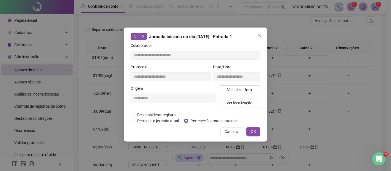
type input "**********"
click at [195, 122] on span "Pertence à jornada anterior" at bounding box center [213, 121] width 51 height 6
click at [257, 128] on button "OK" at bounding box center [253, 131] width 14 height 9
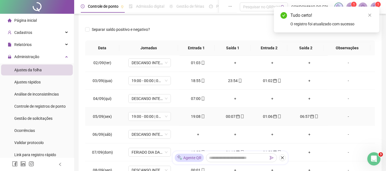
scroll to position [336, 0]
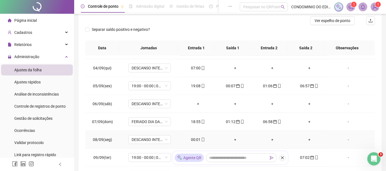
click at [198, 137] on div "00:01" at bounding box center [198, 139] width 28 height 6
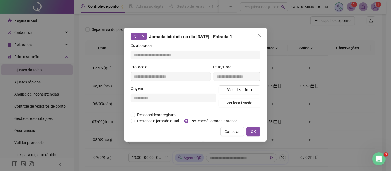
type input "**********"
click at [192, 120] on span "Pertence à jornada anterior" at bounding box center [213, 121] width 51 height 6
click at [254, 130] on span "OK" at bounding box center [253, 131] width 5 height 6
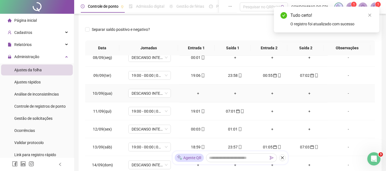
scroll to position [427, 0]
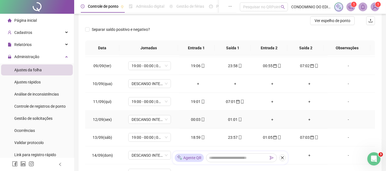
click at [194, 117] on div "00:03" at bounding box center [198, 119] width 28 height 6
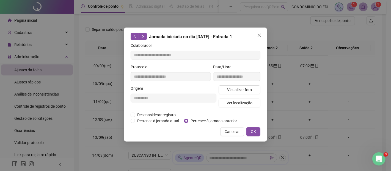
type input "**********"
click at [194, 118] on span "Pertence à jornada anterior" at bounding box center [213, 121] width 51 height 6
click at [254, 129] on span "OK" at bounding box center [253, 131] width 5 height 6
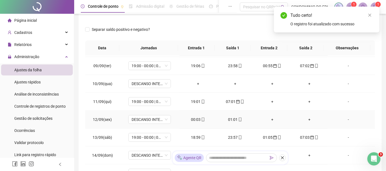
click at [229, 119] on div "01:01" at bounding box center [235, 119] width 28 height 6
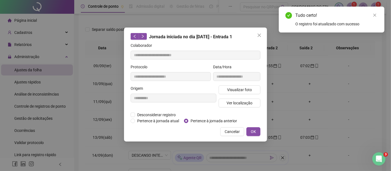
type input "**********"
click at [227, 118] on span "Pertence à jornada anterior" at bounding box center [213, 121] width 51 height 6
click at [254, 131] on span "OK" at bounding box center [253, 131] width 5 height 6
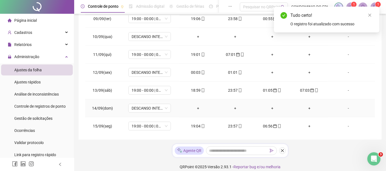
scroll to position [116, 0]
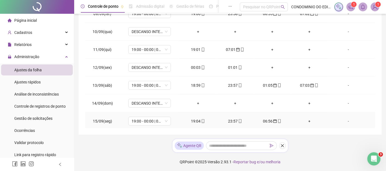
click at [305, 119] on div "+" at bounding box center [309, 121] width 28 height 6
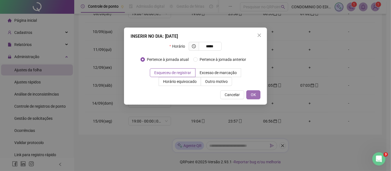
type input "*****"
click at [255, 93] on span "OK" at bounding box center [253, 95] width 5 height 6
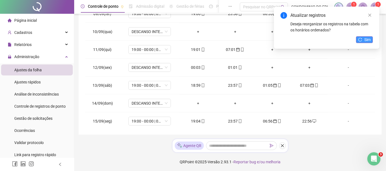
click at [363, 40] on button "Sim" at bounding box center [364, 39] width 17 height 7
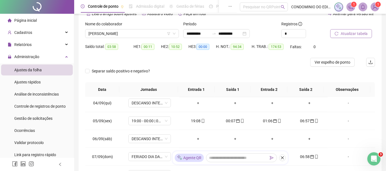
scroll to position [0, 0]
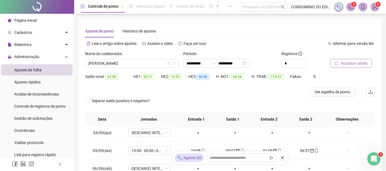
click at [353, 63] on span "Atualizar tabela" at bounding box center [354, 63] width 27 height 6
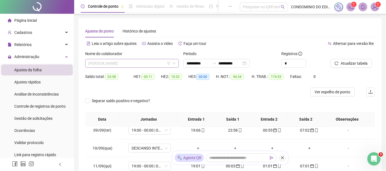
click at [96, 65] on span "[PERSON_NAME]" at bounding box center [132, 63] width 87 height 8
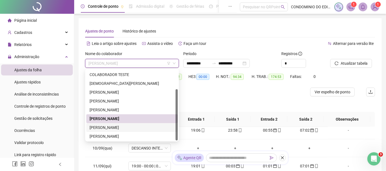
click at [97, 125] on div "[PERSON_NAME]" at bounding box center [132, 127] width 85 height 6
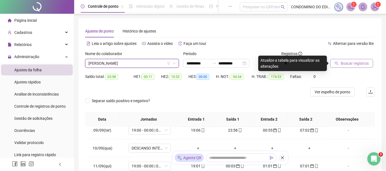
click at [353, 62] on span "Buscar registros" at bounding box center [355, 63] width 28 height 6
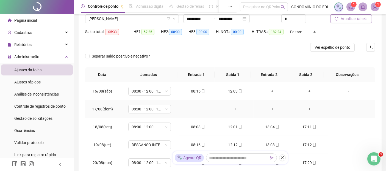
scroll to position [35, 0]
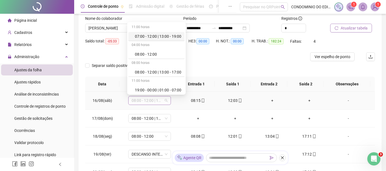
click at [166, 99] on span "08:00 - 12:00 | 13:00 - 17:00" at bounding box center [150, 100] width 36 height 8
click at [150, 53] on div "08:00 - 12:00" at bounding box center [158, 54] width 46 height 6
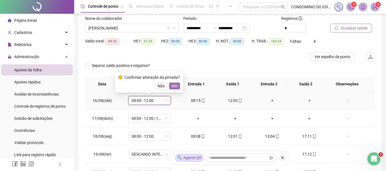
click at [175, 84] on span "Sim" at bounding box center [175, 86] width 6 height 6
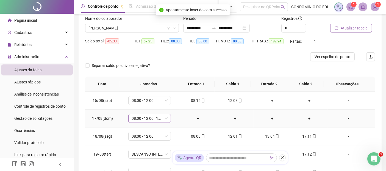
click at [165, 120] on span "08:00 - 12:00 | 13:00 - 17:00" at bounding box center [150, 118] width 36 height 8
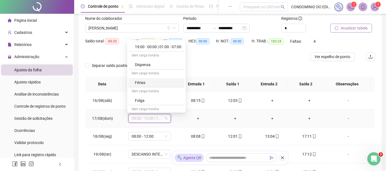
scroll to position [89, 0]
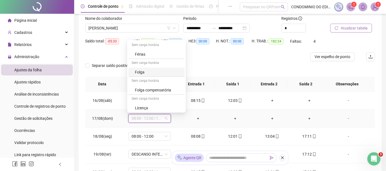
click at [134, 69] on div "Folga" at bounding box center [156, 72] width 56 height 9
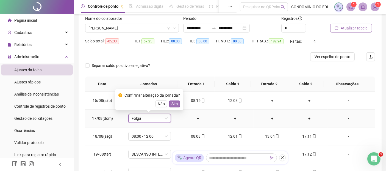
click at [172, 102] on span "Sim" at bounding box center [175, 104] width 6 height 6
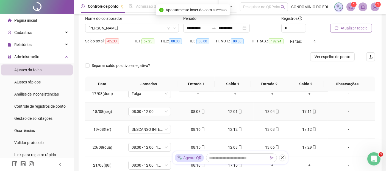
scroll to position [31, 0]
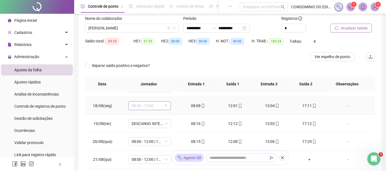
click at [165, 105] on span "08:00 - 12:00" at bounding box center [150, 105] width 36 height 8
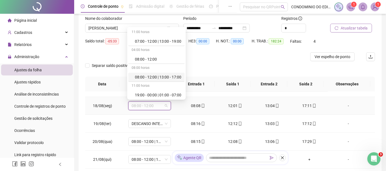
click at [158, 75] on div "08:00 - 12:00 | 13:00 - 17:00" at bounding box center [158, 77] width 46 height 6
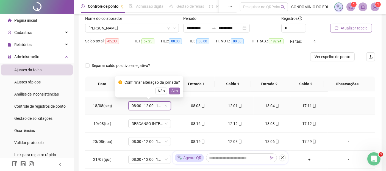
click at [173, 90] on span "Sim" at bounding box center [175, 91] width 6 height 6
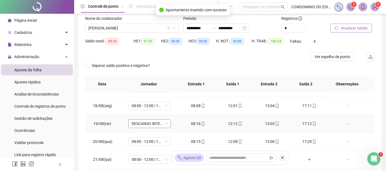
click at [165, 123] on span "DESCANSO INTER-JORNADA" at bounding box center [150, 123] width 36 height 8
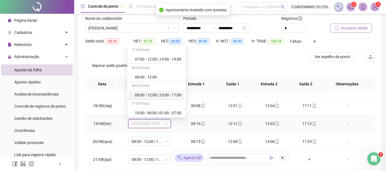
click at [165, 95] on div "08:00 - 12:00 | 13:00 - 17:00" at bounding box center [158, 95] width 46 height 6
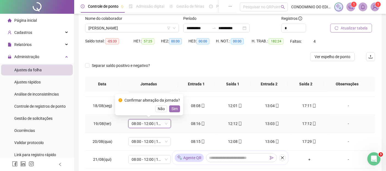
click at [175, 107] on span "Sim" at bounding box center [175, 109] width 6 height 6
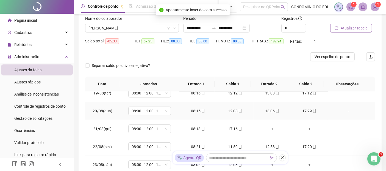
scroll to position [92, 0]
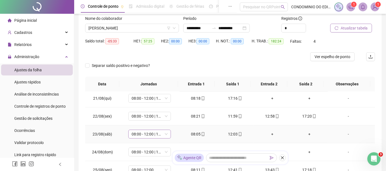
click at [169, 134] on div "08:00 - 12:00 | 13:00 - 17:00" at bounding box center [149, 133] width 43 height 9
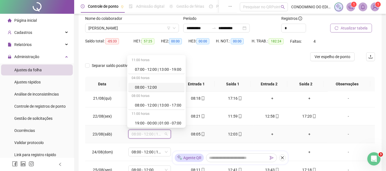
click at [152, 85] on div "08:00 - 12:00" at bounding box center [158, 87] width 46 height 6
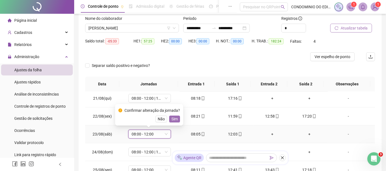
click at [175, 118] on span "Sim" at bounding box center [175, 119] width 6 height 6
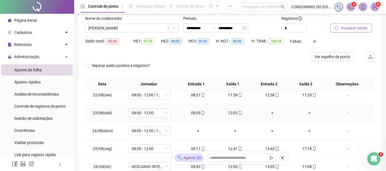
scroll to position [122, 0]
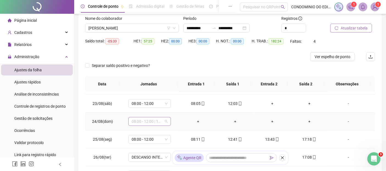
click at [165, 121] on span "08:00 - 12:00 | 13:00 - 17:00" at bounding box center [150, 121] width 36 height 8
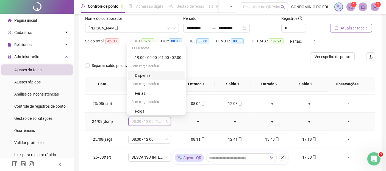
scroll to position [61, 0]
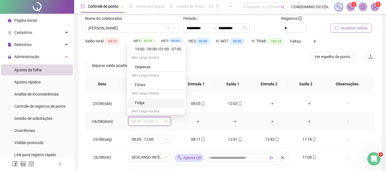
click at [139, 101] on div "Folga" at bounding box center [158, 103] width 46 height 6
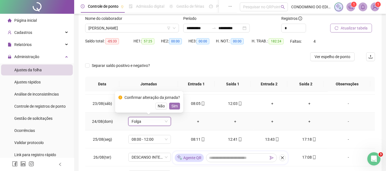
click at [172, 105] on span "Sim" at bounding box center [175, 106] width 6 height 6
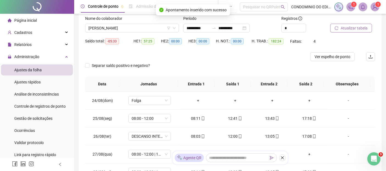
scroll to position [153, 0]
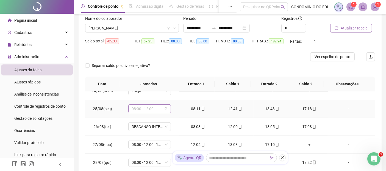
click at [165, 107] on span "08:00 - 12:00" at bounding box center [150, 108] width 36 height 8
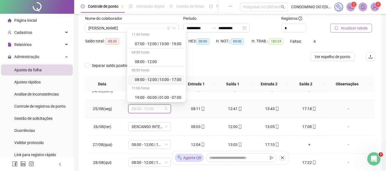
click at [157, 77] on div "08:00 - 12:00 | 13:00 - 17:00" at bounding box center [158, 79] width 46 height 6
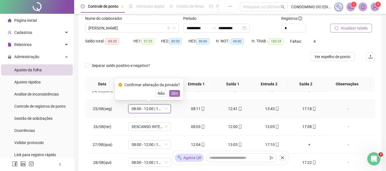
click at [173, 93] on span "Sim" at bounding box center [175, 93] width 6 height 6
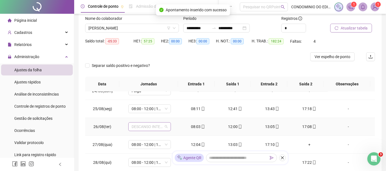
click at [164, 126] on span "DESCANSO INTER-JORNADA" at bounding box center [150, 126] width 36 height 8
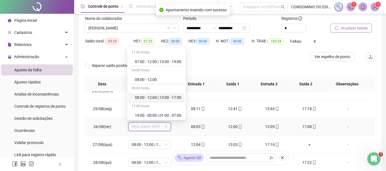
click at [153, 98] on div "08:00 - 12:00 | 13:00 - 17:00" at bounding box center [158, 97] width 46 height 6
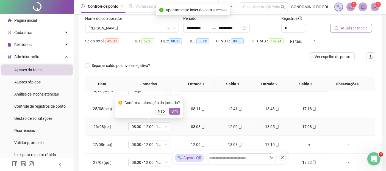
click at [173, 110] on span "Sim" at bounding box center [175, 111] width 6 height 6
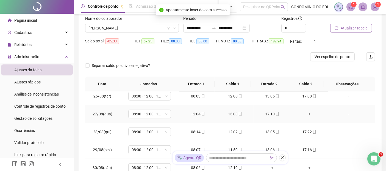
scroll to position [214, 0]
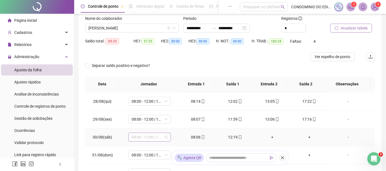
click at [167, 135] on div "08:00 - 12:00 | 13:00 - 17:00" at bounding box center [149, 137] width 43 height 9
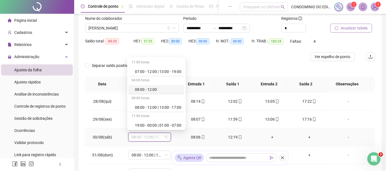
click at [152, 87] on div "08:00 - 12:00" at bounding box center [158, 89] width 46 height 6
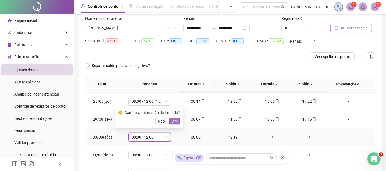
click at [174, 122] on span "Sim" at bounding box center [175, 121] width 6 height 6
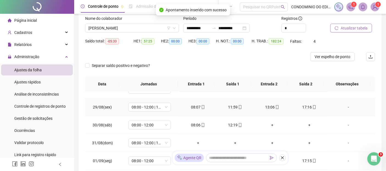
scroll to position [244, 0]
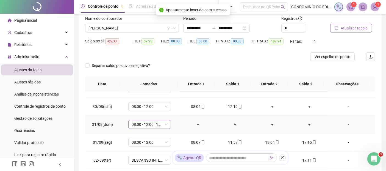
click at [165, 122] on span "08:00 - 12:00 | 13:00 - 17:00" at bounding box center [150, 124] width 36 height 8
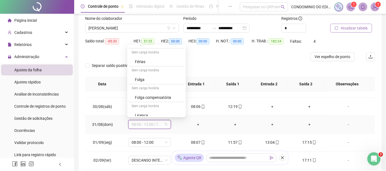
scroll to position [89, 0]
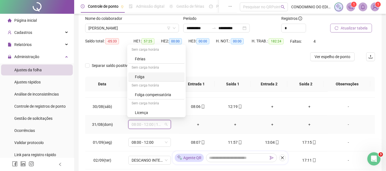
click at [139, 76] on div "Folga" at bounding box center [158, 77] width 46 height 6
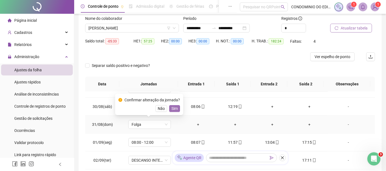
click at [172, 107] on span "Sim" at bounding box center [175, 108] width 6 height 6
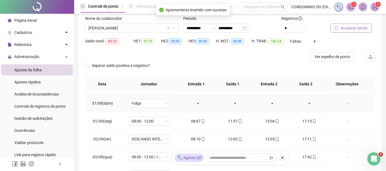
scroll to position [275, 0]
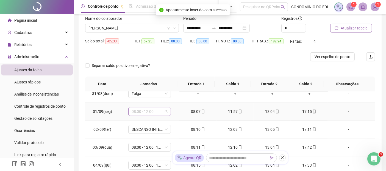
click at [166, 110] on span "08:00 - 12:00" at bounding box center [150, 111] width 36 height 8
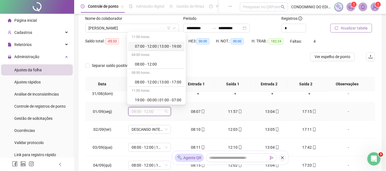
click at [162, 47] on div "07:00 - 12:00 | 13:00 - 19:00" at bounding box center [158, 46] width 46 height 6
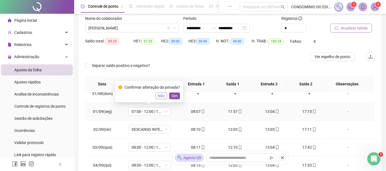
click at [162, 97] on span "Não" at bounding box center [161, 96] width 7 height 6
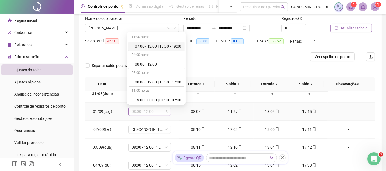
click at [166, 111] on span "08:00 - 12:00" at bounding box center [150, 111] width 36 height 8
click at [159, 80] on div "08:00 - 12:00 | 13:00 - 17:00" at bounding box center [158, 82] width 46 height 6
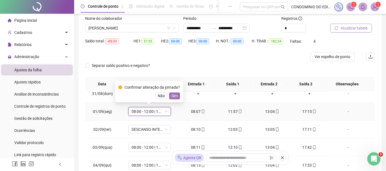
click at [174, 94] on span "Sim" at bounding box center [175, 96] width 6 height 6
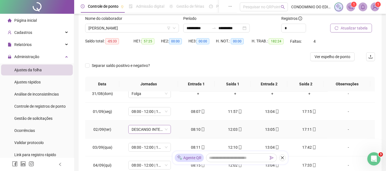
click at [165, 126] on span "DESCANSO INTER-JORNADA" at bounding box center [150, 129] width 36 height 8
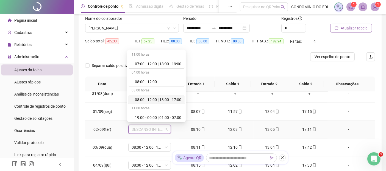
click at [156, 98] on div "08:00 - 12:00 | 13:00 - 17:00" at bounding box center [158, 99] width 46 height 6
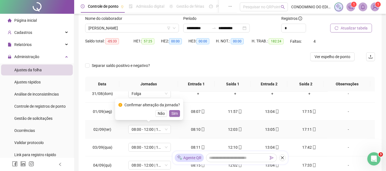
click at [175, 111] on span "Sim" at bounding box center [175, 113] width 6 height 6
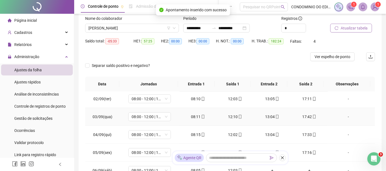
scroll to position [336, 0]
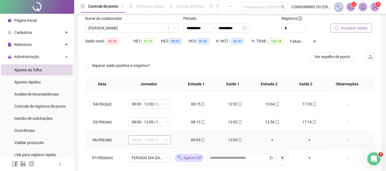
click at [166, 139] on span "08:00 - 12:00 | 13:00 - 17:00" at bounding box center [150, 140] width 36 height 8
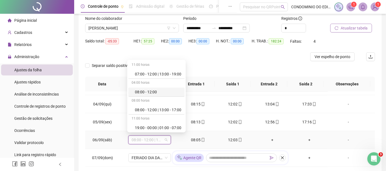
click at [152, 93] on div "08:00 - 12:00" at bounding box center [158, 92] width 46 height 6
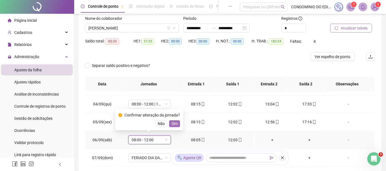
click at [173, 123] on span "Sim" at bounding box center [175, 123] width 6 height 6
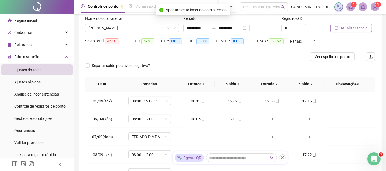
scroll to position [366, 0]
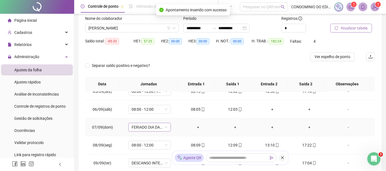
click at [166, 125] on span "FERIADO DIA DA INDEPENDÊNCIA" at bounding box center [150, 127] width 36 height 8
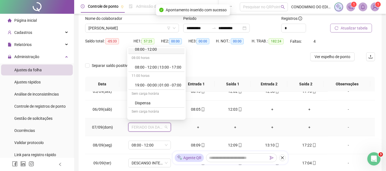
scroll to position [61, 0]
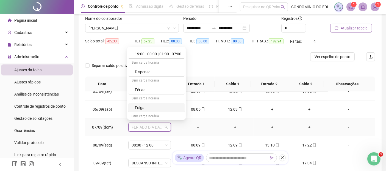
click at [142, 106] on div "Folga" at bounding box center [158, 107] width 46 height 6
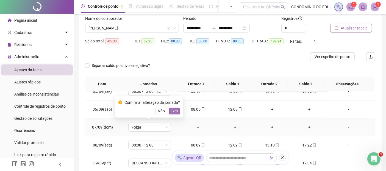
click at [174, 110] on span "Sim" at bounding box center [175, 111] width 6 height 6
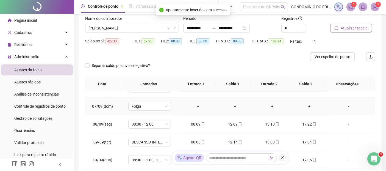
scroll to position [397, 0]
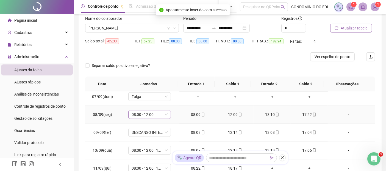
click at [166, 113] on span "08:00 - 12:00" at bounding box center [150, 114] width 36 height 8
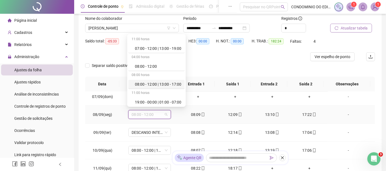
click at [163, 80] on div "08:00 - 12:00 | 13:00 - 17:00" at bounding box center [156, 84] width 56 height 9
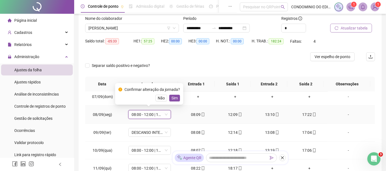
click at [176, 97] on span "Sim" at bounding box center [175, 98] width 6 height 6
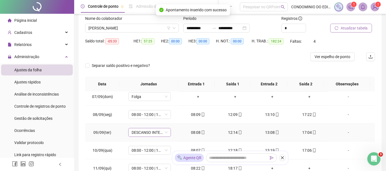
click at [165, 133] on span "DESCANSO INTER-JORNADA" at bounding box center [150, 132] width 36 height 8
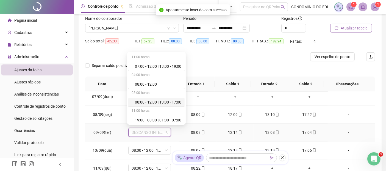
click at [164, 103] on div "08:00 - 12:00 | 13:00 - 17:00" at bounding box center [158, 102] width 46 height 6
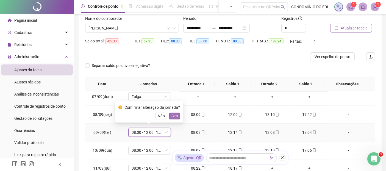
click at [172, 117] on span "Sim" at bounding box center [175, 116] width 6 height 6
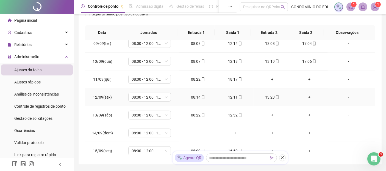
scroll to position [96, 0]
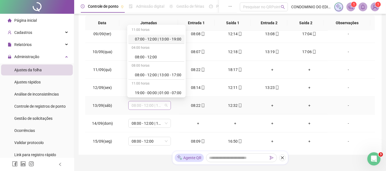
click at [166, 103] on span "08:00 - 12:00 | 13:00 - 17:00" at bounding box center [150, 105] width 36 height 8
click at [145, 57] on div "08:00 - 12:00" at bounding box center [158, 57] width 46 height 6
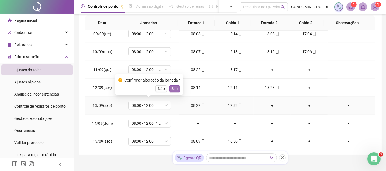
click at [173, 88] on span "Sim" at bounding box center [175, 88] width 6 height 6
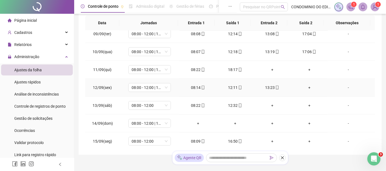
click at [305, 85] on div "+" at bounding box center [309, 87] width 28 height 6
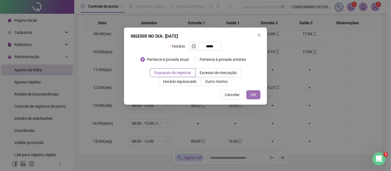
type input "*****"
click at [255, 93] on span "OK" at bounding box center [253, 95] width 5 height 6
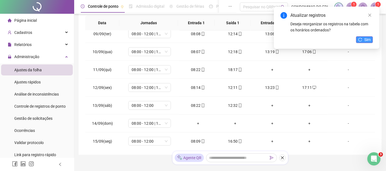
click at [364, 42] on button "Sim" at bounding box center [364, 39] width 17 height 7
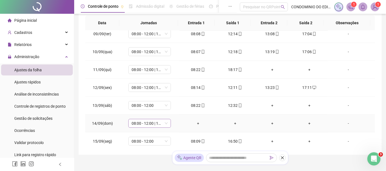
click at [167, 122] on div "08:00 - 12:00 | 13:00 - 17:00" at bounding box center [149, 123] width 43 height 9
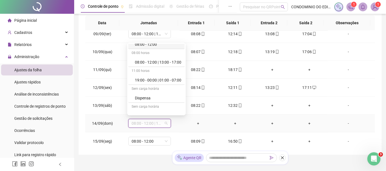
scroll to position [61, 0]
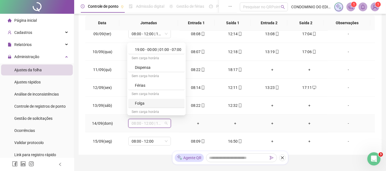
click at [142, 104] on div "Folga" at bounding box center [158, 103] width 46 height 6
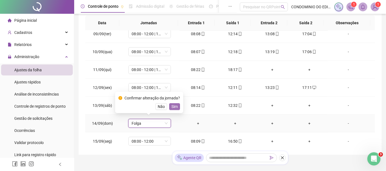
click at [172, 106] on span "Sim" at bounding box center [175, 106] width 6 height 6
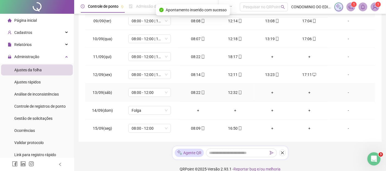
scroll to position [116, 0]
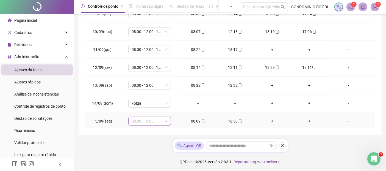
click at [167, 117] on div "08:00 - 12:00" at bounding box center [149, 121] width 43 height 9
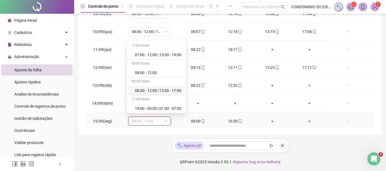
click at [164, 89] on div "08:00 - 12:00 | 13:00 - 17:00" at bounding box center [158, 90] width 46 height 6
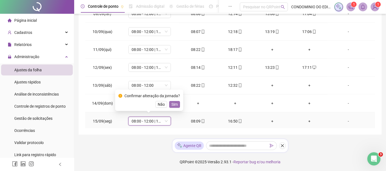
click at [172, 106] on span "Sim" at bounding box center [175, 104] width 6 height 6
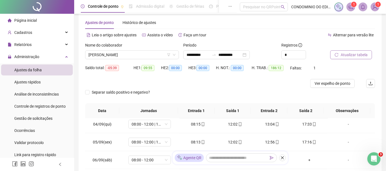
scroll to position [0, 0]
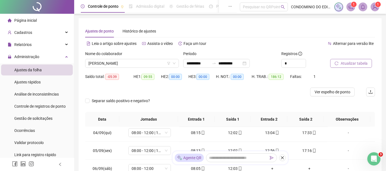
click at [355, 61] on span "Atualizar tabela" at bounding box center [354, 63] width 27 height 6
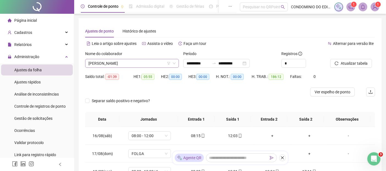
click at [149, 63] on span "[PERSON_NAME]" at bounding box center [132, 63] width 87 height 8
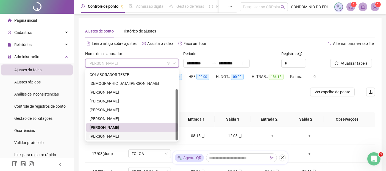
click at [112, 135] on div "[PERSON_NAME]" at bounding box center [132, 136] width 85 height 6
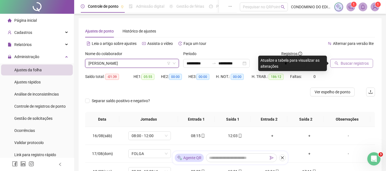
click at [347, 64] on span "Buscar registros" at bounding box center [355, 63] width 28 height 6
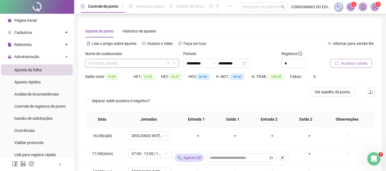
click at [153, 64] on span "[PERSON_NAME]" at bounding box center [132, 63] width 87 height 8
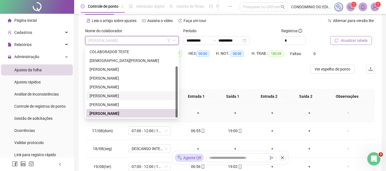
scroll to position [31, 0]
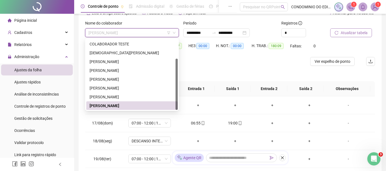
click at [124, 104] on div "[PERSON_NAME]" at bounding box center [132, 106] width 85 height 6
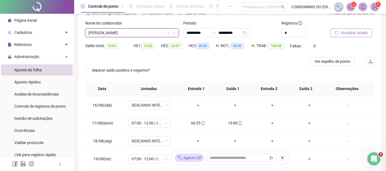
click at [355, 33] on span "Atualizar tabela" at bounding box center [354, 33] width 27 height 6
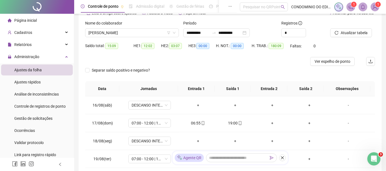
scroll to position [0, 0]
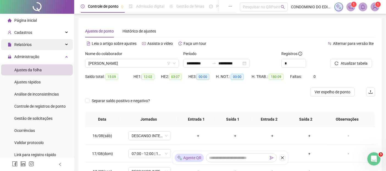
click at [24, 43] on span "Relatórios" at bounding box center [22, 44] width 17 height 4
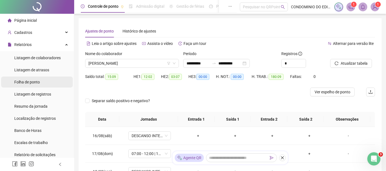
click at [22, 82] on span "Folha de ponto" at bounding box center [27, 82] width 26 height 4
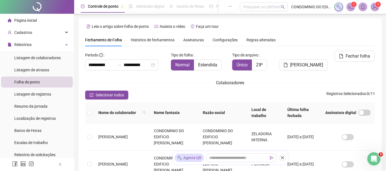
scroll to position [27, 0]
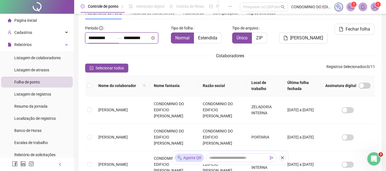
click at [89, 38] on input "**********" at bounding box center [102, 38] width 26 height 7
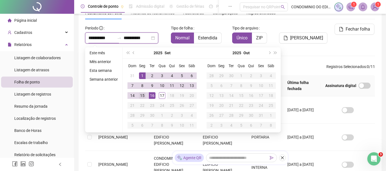
type input "**********"
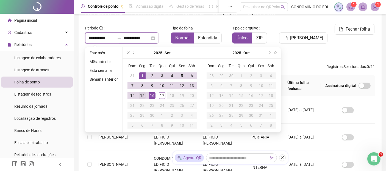
type input "**********"
click at [133, 51] on span "prev-year" at bounding box center [134, 52] width 3 height 3
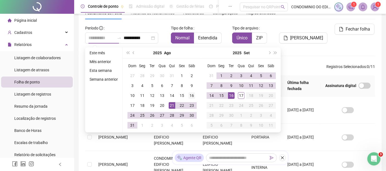
type input "**********"
click at [191, 96] on div "16" at bounding box center [192, 95] width 7 height 7
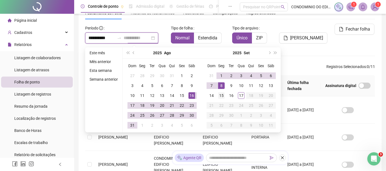
type input "**********"
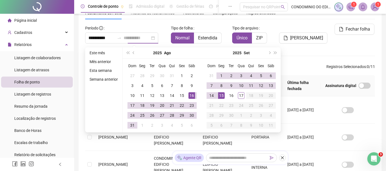
click at [221, 94] on div "15" at bounding box center [221, 95] width 7 height 7
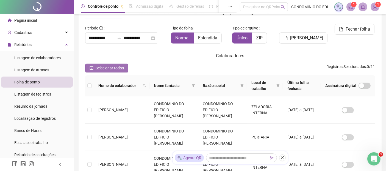
click at [100, 65] on span "Selecionar todos" at bounding box center [110, 68] width 28 height 6
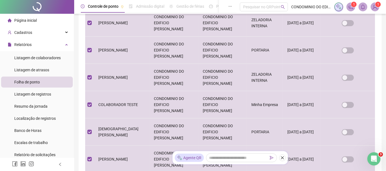
scroll to position [0, 0]
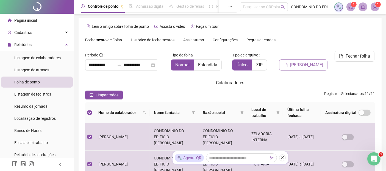
click at [306, 64] on span "[PERSON_NAME]" at bounding box center [306, 65] width 33 height 7
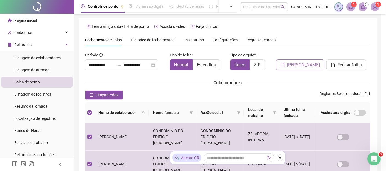
scroll to position [27, 0]
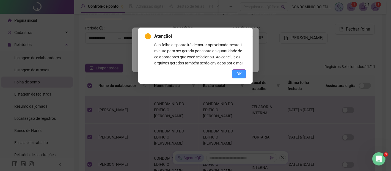
click at [238, 71] on span "OK" at bounding box center [238, 74] width 5 height 6
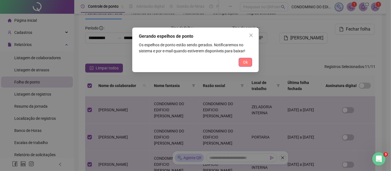
click at [247, 63] on span "Ok" at bounding box center [245, 62] width 5 height 6
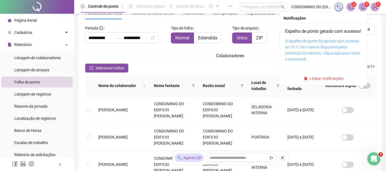
click at [327, 55] on link "O espelho de ponto foi gerado com sucesso às 13:11:06 e estará disponível pelos…" at bounding box center [322, 50] width 75 height 23
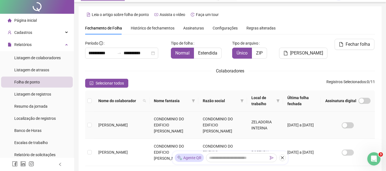
scroll to position [0, 0]
